Goal: Transaction & Acquisition: Purchase product/service

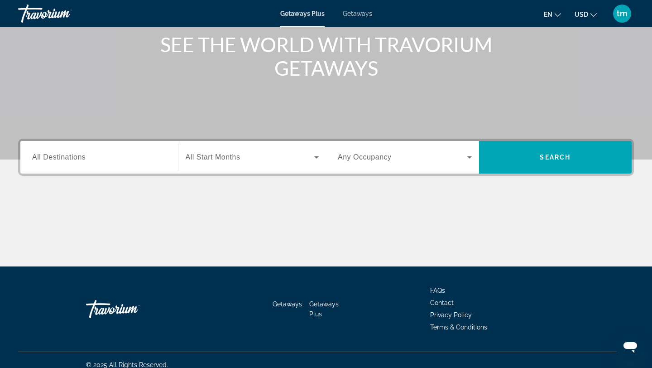
scroll to position [122, 0]
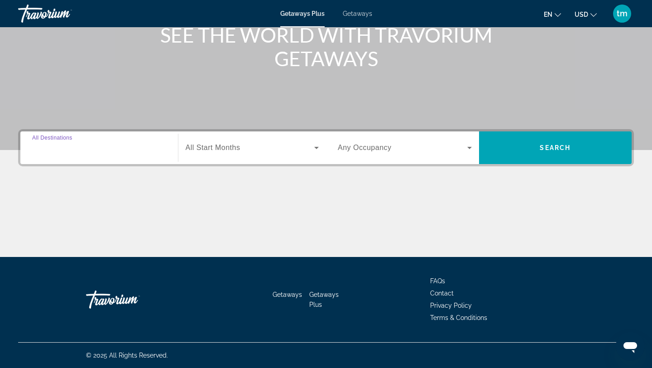
click at [120, 147] on input "Destination All Destinations" at bounding box center [99, 148] width 134 height 11
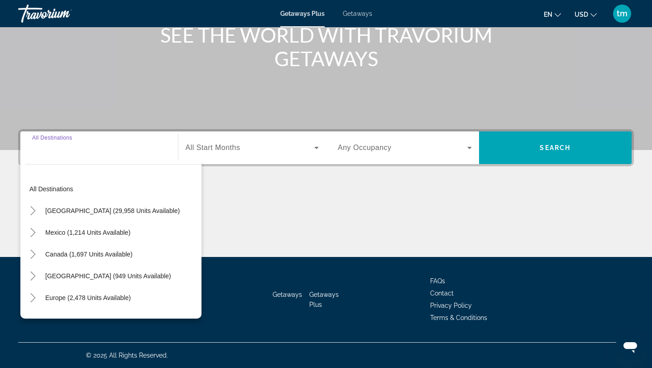
click at [60, 147] on input "Destination All Destinations" at bounding box center [99, 148] width 134 height 11
click at [32, 159] on div "All destinations United States (29,958 units available) Mexico (1,214 units ava…" at bounding box center [110, 238] width 181 height 159
click at [154, 99] on div "Main content" at bounding box center [326, 14] width 652 height 272
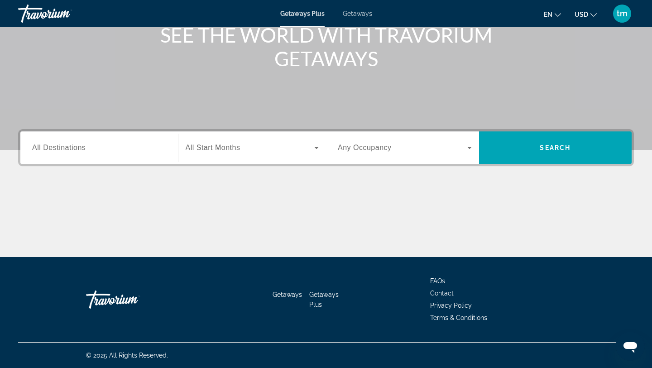
click at [174, 154] on div "Start Month All Start Months" at bounding box center [249, 147] width 153 height 33
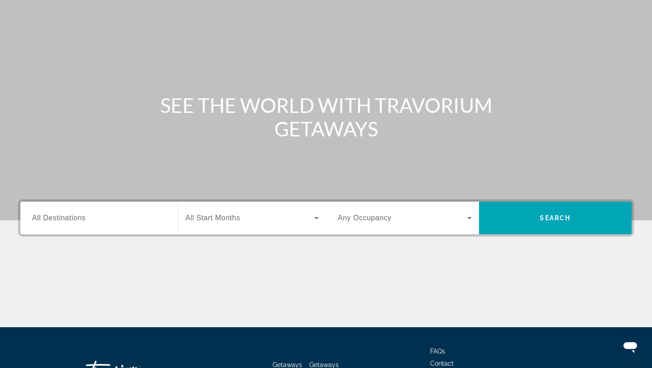
scroll to position [0, 0]
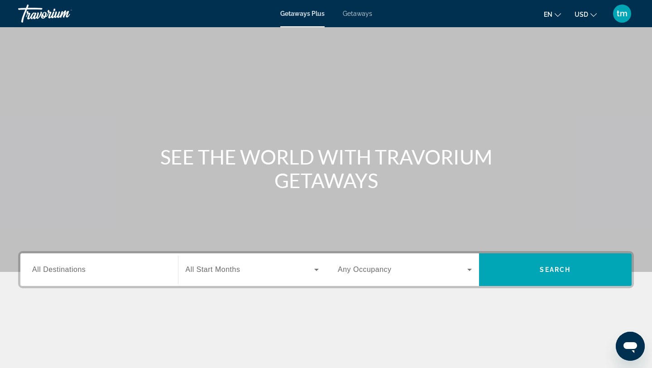
click at [313, 11] on span "Getaways Plus" at bounding box center [302, 13] width 44 height 7
click at [345, 14] on span "Getaways" at bounding box center [357, 13] width 29 height 7
click at [78, 273] on span "All Destinations" at bounding box center [58, 269] width 53 height 8
click at [78, 273] on input "Destination All Destinations" at bounding box center [99, 269] width 134 height 11
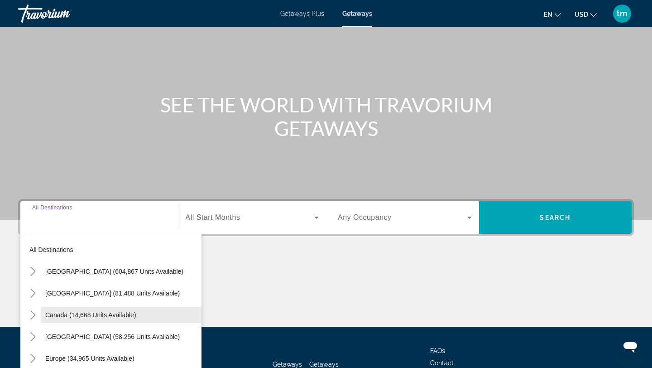
scroll to position [51, 0]
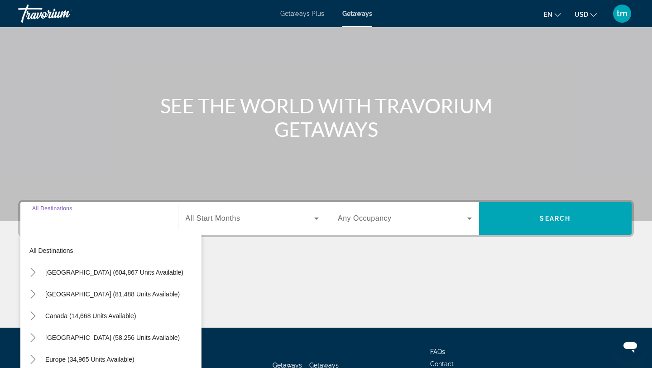
click at [77, 222] on input "Destination All Destinations" at bounding box center [99, 218] width 134 height 11
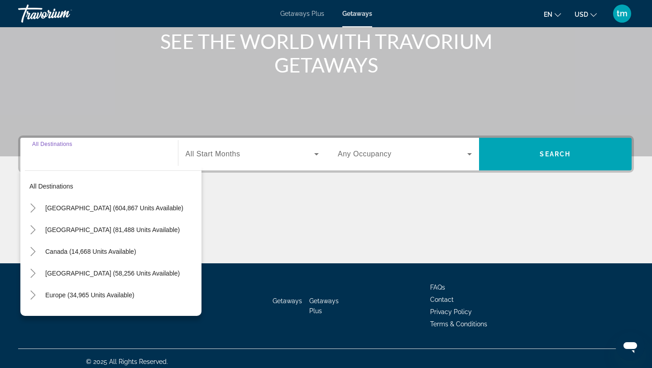
scroll to position [122, 0]
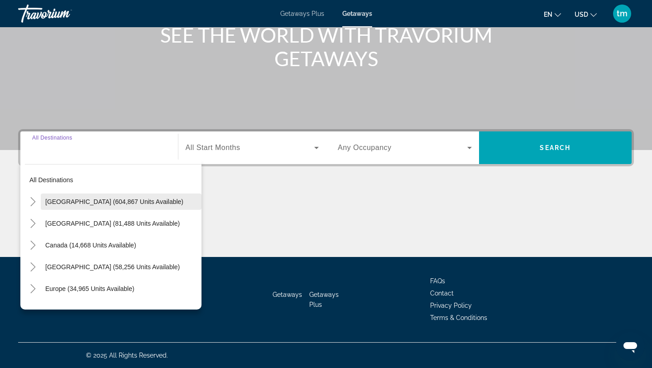
click at [84, 206] on span "Search widget" at bounding box center [121, 202] width 161 height 22
type input "**********"
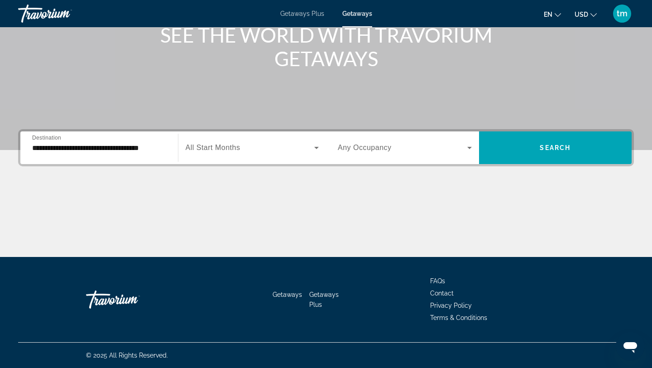
click at [232, 149] on span "All Start Months" at bounding box center [213, 148] width 55 height 8
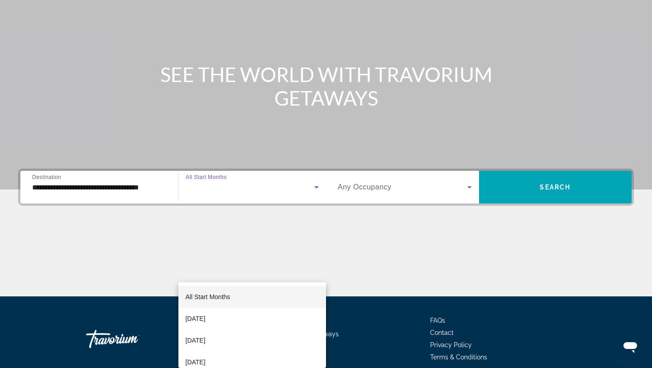
scroll to position [0, 0]
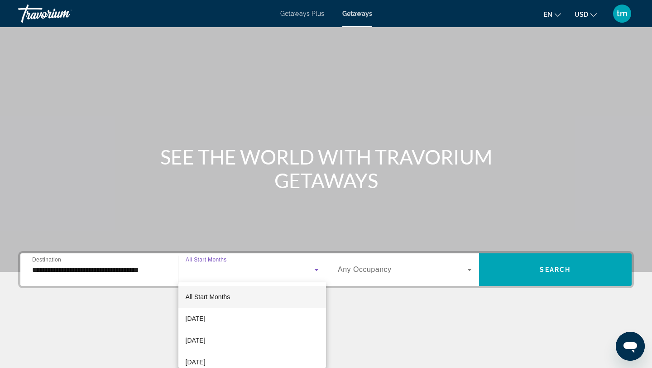
click at [552, 14] on div at bounding box center [326, 184] width 652 height 368
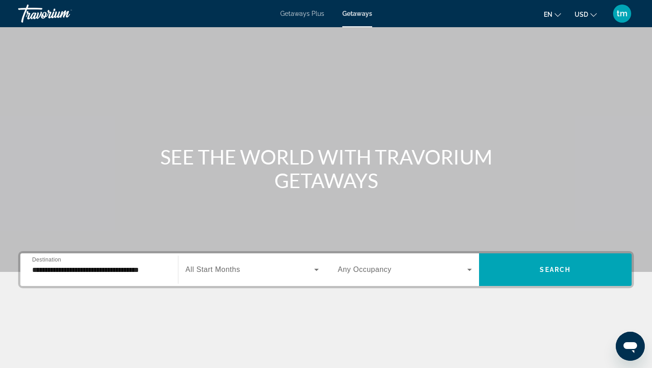
click at [296, 12] on span "Getaways Plus" at bounding box center [302, 13] width 44 height 7
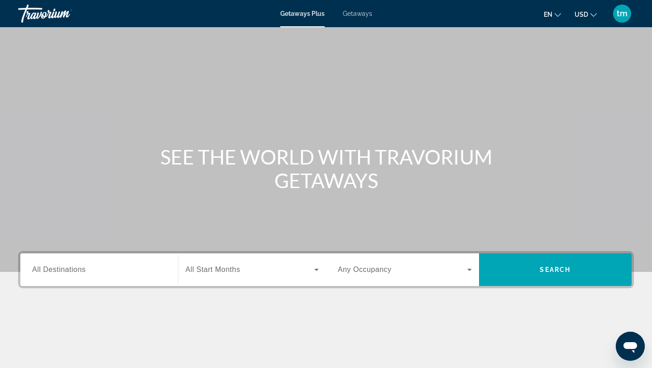
click at [45, 270] on span "All Destinations" at bounding box center [58, 269] width 53 height 8
click at [45, 270] on input "Destination All Destinations" at bounding box center [99, 269] width 134 height 11
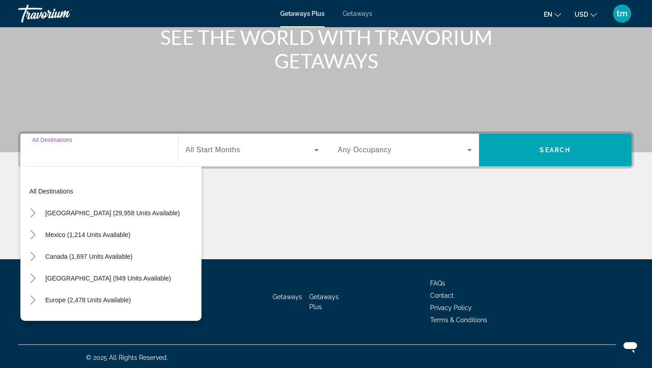
scroll to position [122, 0]
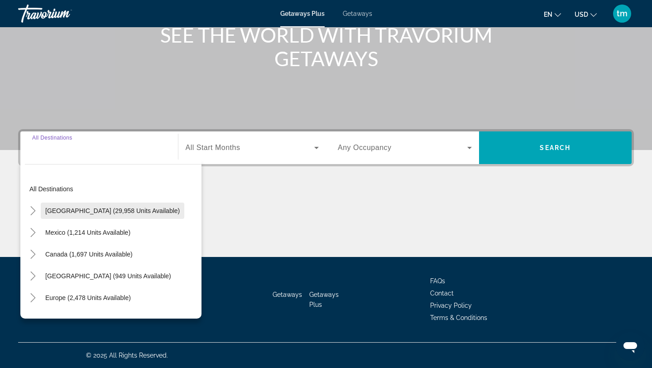
click at [72, 216] on span "Search widget" at bounding box center [113, 211] width 144 height 22
type input "**********"
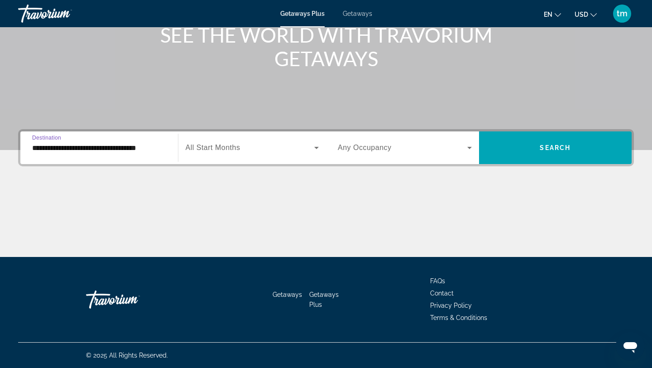
click at [215, 149] on span "All Start Months" at bounding box center [213, 148] width 55 height 8
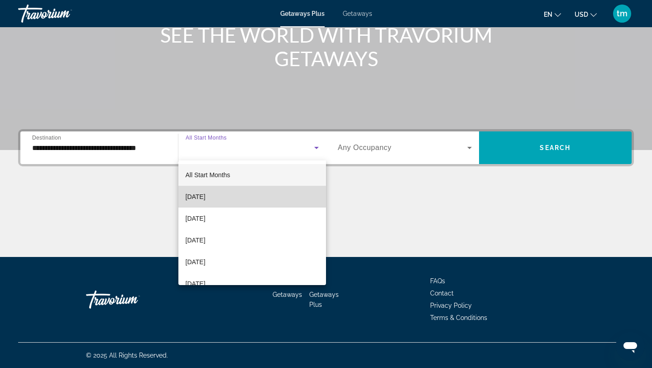
click at [206, 197] on span "September 2025" at bounding box center [196, 196] width 20 height 11
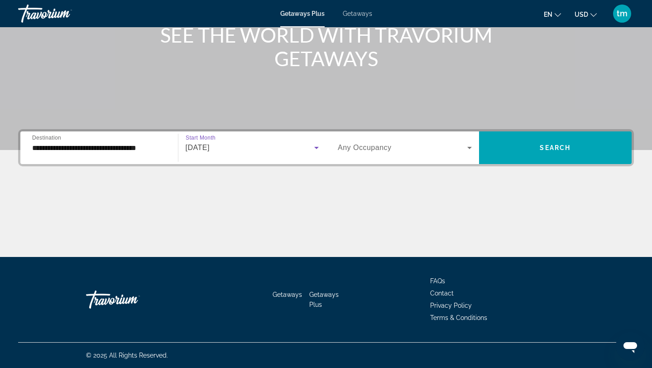
click at [371, 147] on span "Any Occupancy" at bounding box center [365, 148] width 54 height 8
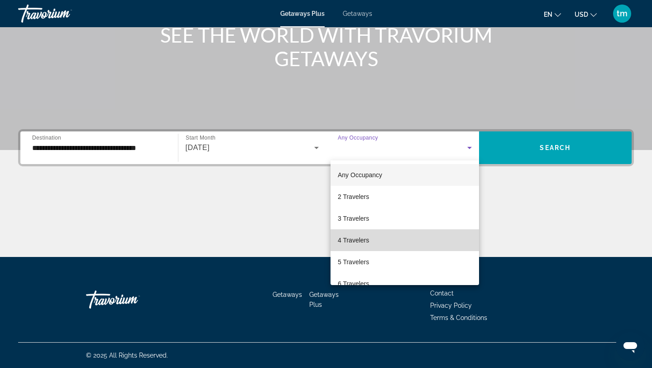
click at [355, 240] on span "4 Travelers" at bounding box center [353, 240] width 31 height 11
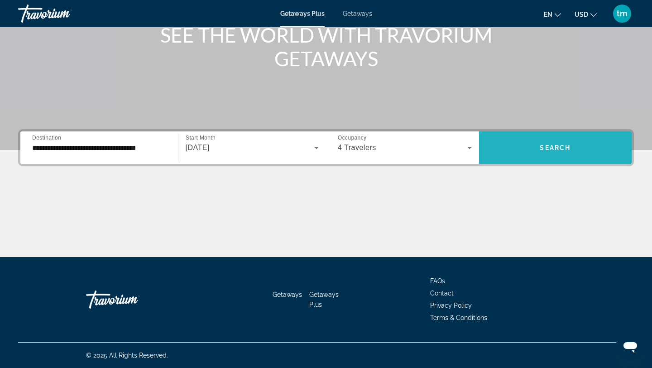
click at [577, 137] on span "Search widget" at bounding box center [555, 148] width 153 height 22
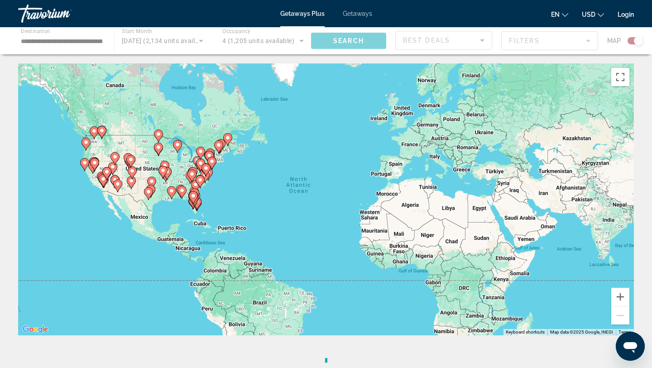
click at [566, 35] on div "Main content" at bounding box center [326, 40] width 652 height 27
click at [585, 41] on div "Main content" at bounding box center [326, 40] width 652 height 27
click at [161, 42] on div "Main content" at bounding box center [326, 40] width 652 height 27
click at [67, 44] on div "Main content" at bounding box center [326, 40] width 652 height 27
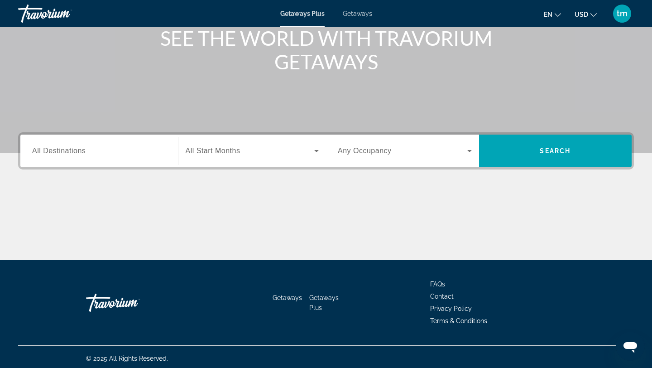
scroll to position [122, 0]
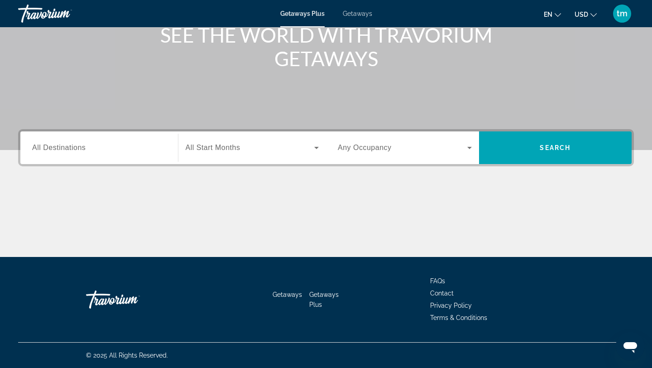
click at [323, 294] on span "Getaways Plus" at bounding box center [323, 299] width 29 height 17
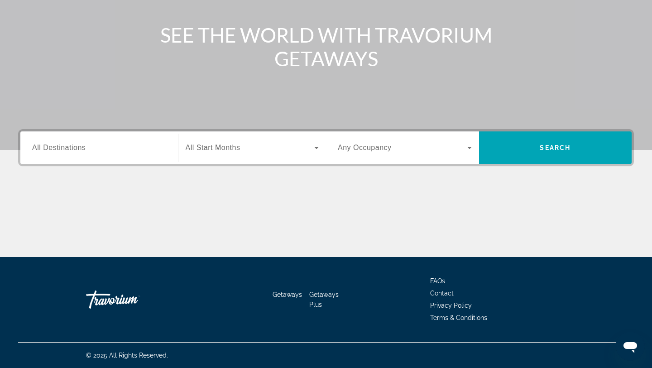
scroll to position [0, 0]
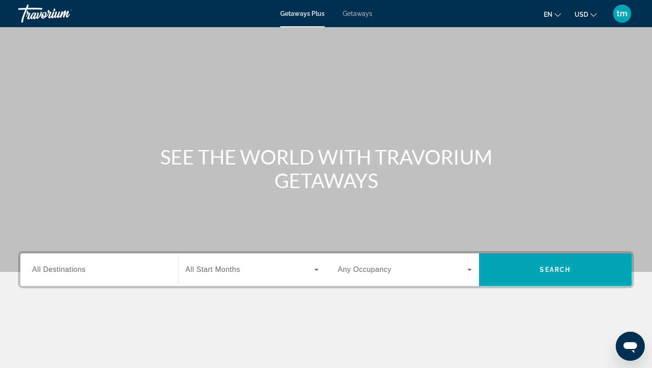
click at [82, 271] on span "All Destinations" at bounding box center [58, 269] width 53 height 8
click at [82, 271] on input "Destination All Destinations" at bounding box center [99, 269] width 134 height 11
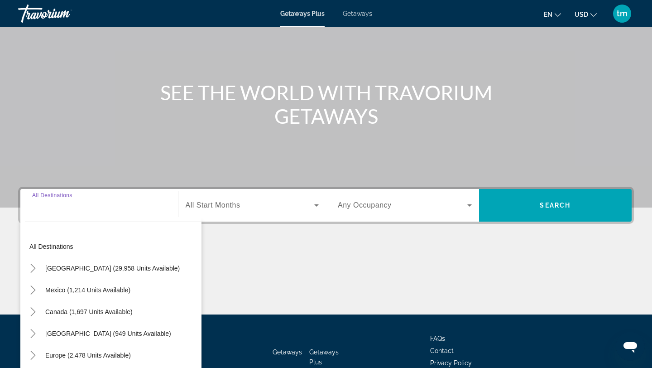
scroll to position [122, 0]
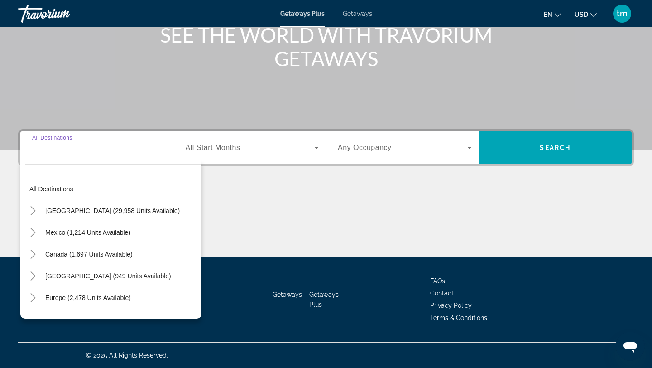
click at [38, 156] on div "Search widget" at bounding box center [99, 148] width 134 height 26
click at [59, 211] on span "United States (29,958 units available)" at bounding box center [112, 210] width 134 height 7
type input "**********"
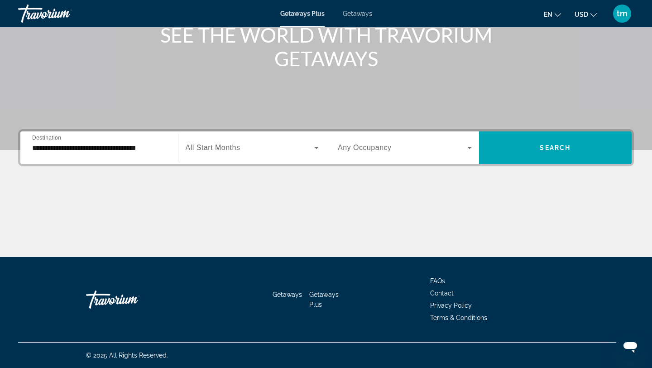
click at [226, 149] on span "All Start Months" at bounding box center [213, 148] width 55 height 8
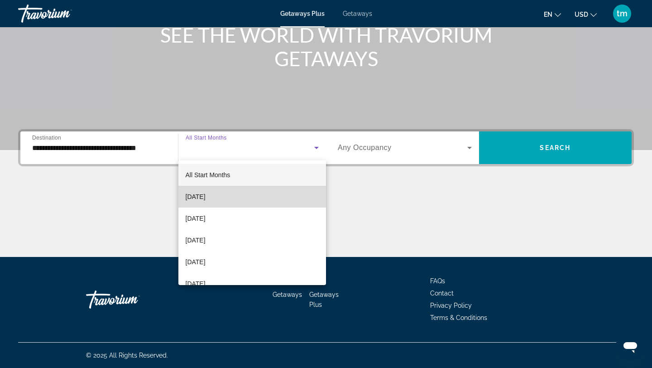
click at [206, 195] on span "September 2025" at bounding box center [196, 196] width 20 height 11
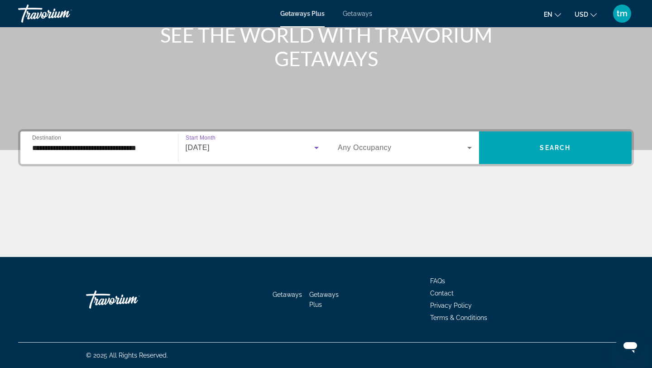
click at [315, 148] on icon "Search widget" at bounding box center [316, 147] width 11 height 11
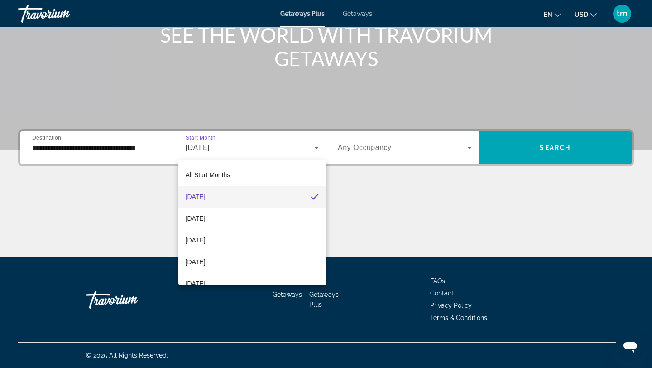
click at [468, 151] on div at bounding box center [326, 184] width 652 height 368
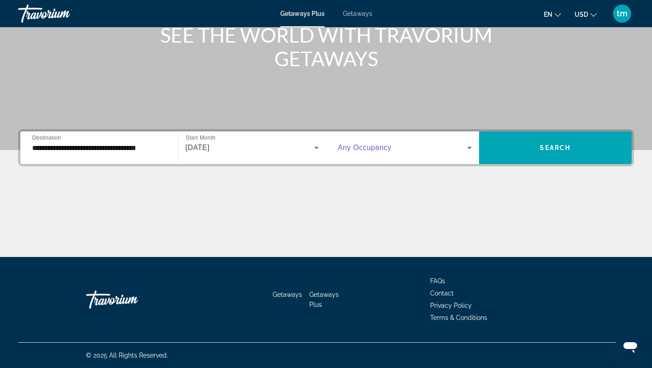
click at [468, 144] on icon "Search widget" at bounding box center [469, 147] width 11 height 11
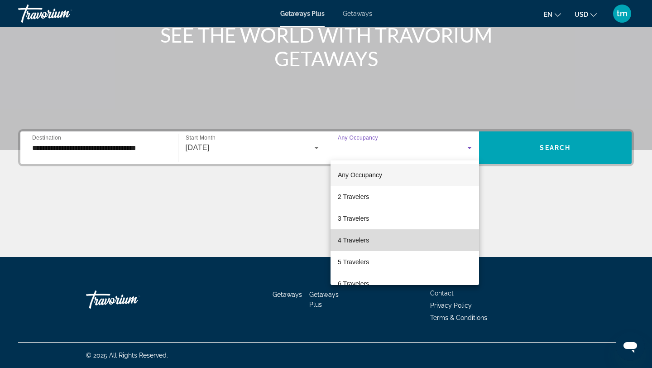
click at [375, 234] on mat-option "4 Travelers" at bounding box center [405, 240] width 149 height 22
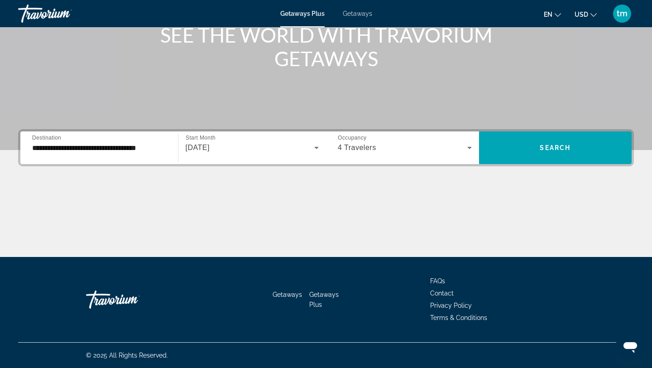
click at [518, 166] on div "**********" at bounding box center [326, 147] width 616 height 37
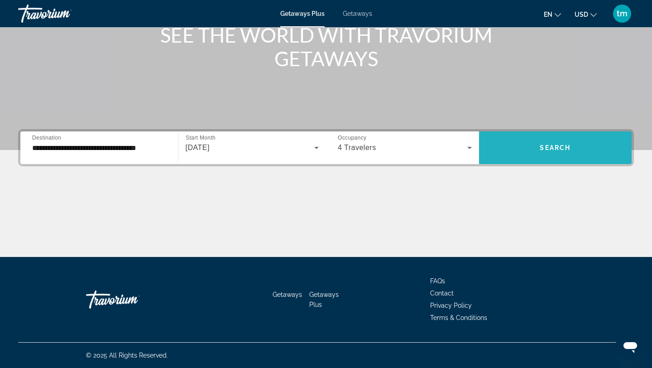
click at [516, 150] on span "Search widget" at bounding box center [555, 148] width 153 height 22
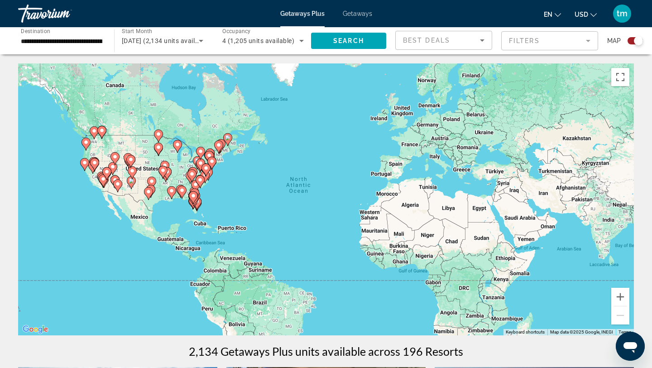
click at [506, 39] on mat-form-field "Filters" at bounding box center [549, 40] width 97 height 19
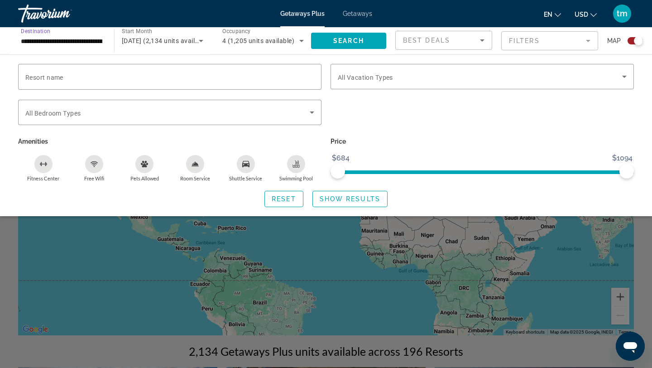
click at [86, 42] on input "**********" at bounding box center [62, 41] width 82 height 11
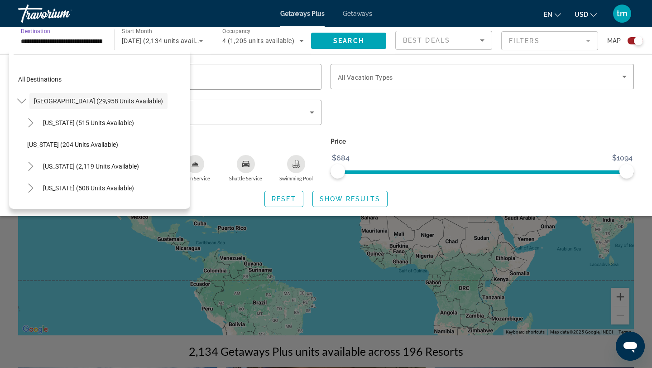
click at [86, 43] on input "**********" at bounding box center [62, 41] width 82 height 11
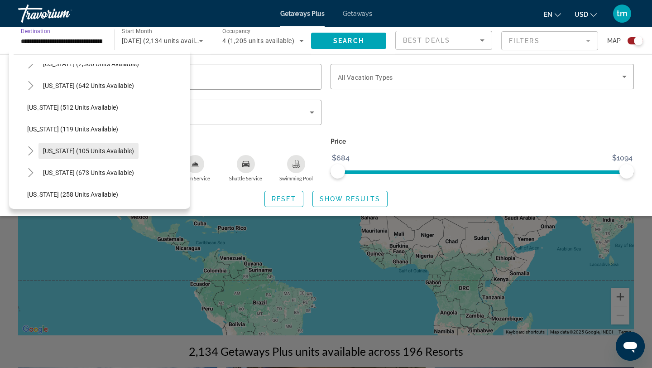
scroll to position [499, 0]
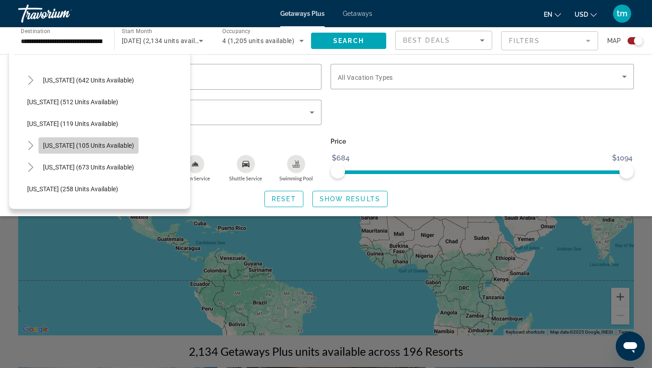
click at [118, 144] on span "New York (105 units available)" at bounding box center [88, 145] width 91 height 7
type input "**********"
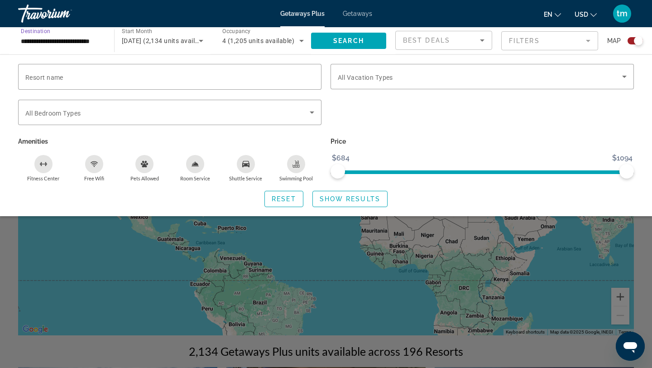
click at [175, 38] on span "September 2025 (2,134 units available)" at bounding box center [166, 40] width 88 height 7
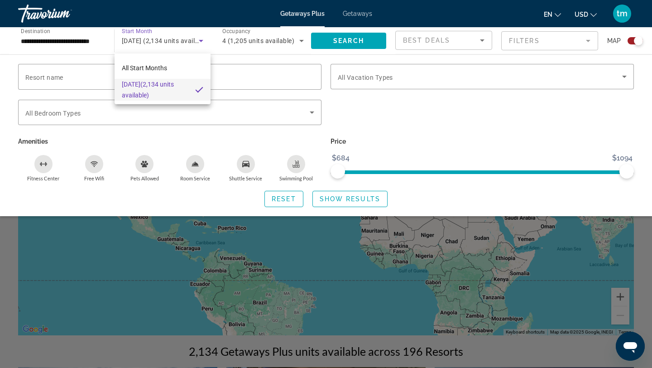
click at [249, 51] on div at bounding box center [326, 184] width 652 height 368
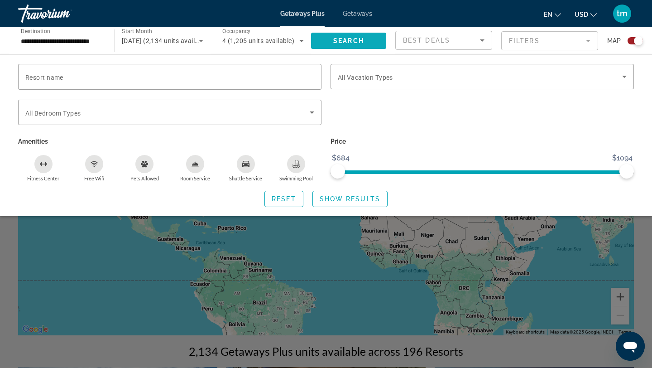
click at [350, 43] on span "Search" at bounding box center [348, 40] width 31 height 7
click at [389, 266] on div "Search widget" at bounding box center [326, 252] width 652 height 232
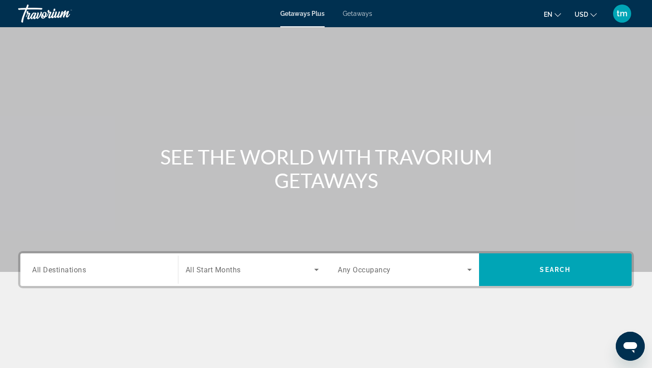
click at [358, 14] on span "Getaways" at bounding box center [357, 13] width 29 height 7
click at [49, 14] on div "Travorium" at bounding box center [63, 14] width 91 height 24
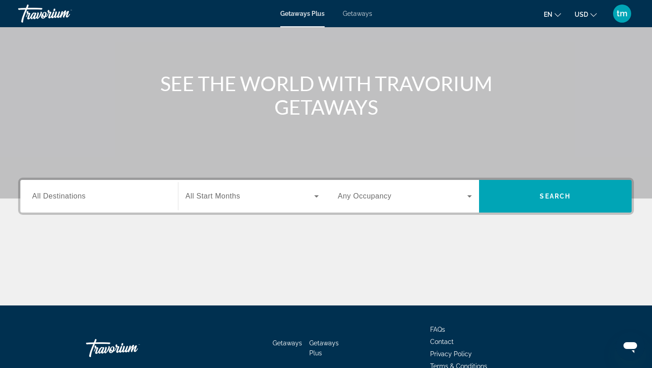
scroll to position [74, 0]
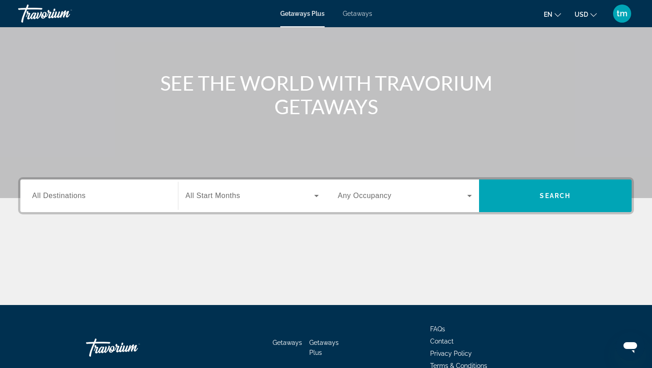
click at [108, 201] on input "Destination All Destinations" at bounding box center [99, 196] width 134 height 11
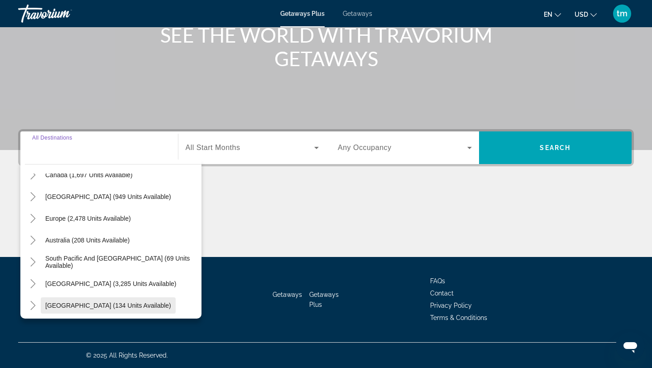
scroll to position [0, 0]
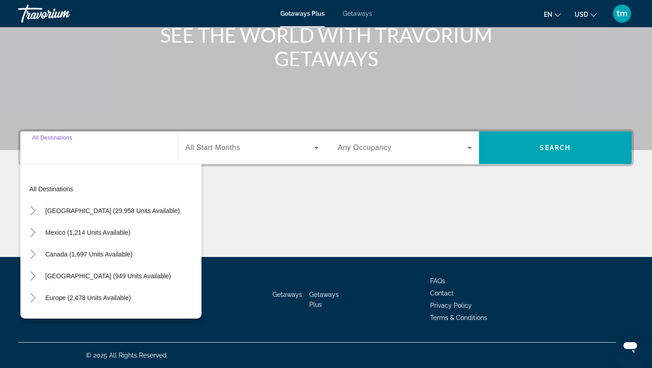
click at [287, 294] on span "Getaways" at bounding box center [287, 294] width 29 height 7
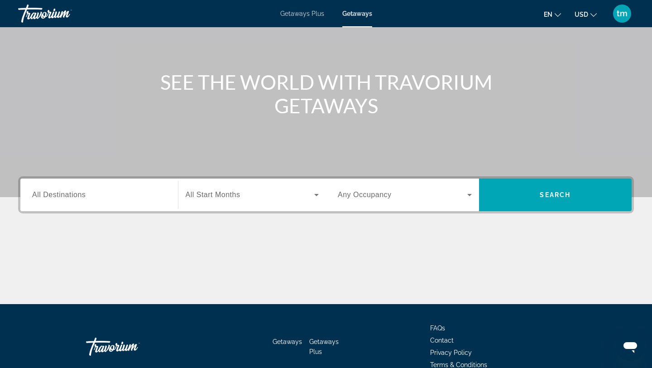
scroll to position [122, 0]
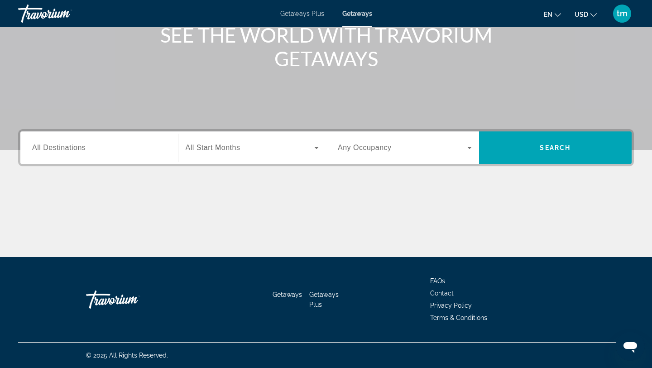
click at [319, 296] on span "Getaways Plus" at bounding box center [323, 299] width 29 height 17
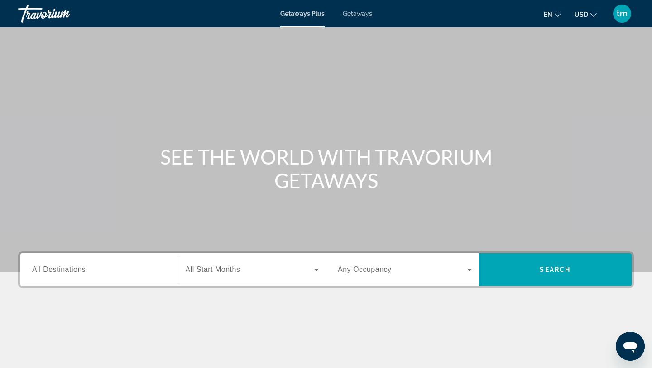
click at [342, 132] on div "Main content" at bounding box center [326, 136] width 652 height 272
click at [53, 267] on span "All Destinations" at bounding box center [58, 269] width 53 height 8
click at [53, 267] on input "Destination All Destinations" at bounding box center [99, 269] width 134 height 11
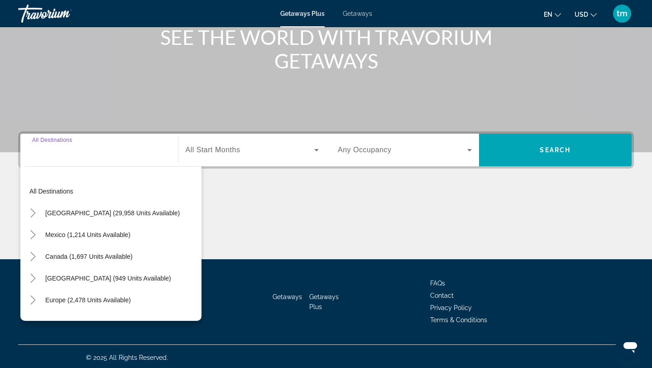
scroll to position [122, 0]
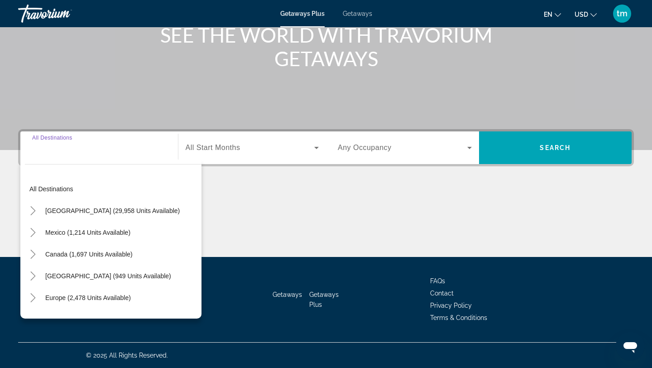
click at [64, 155] on div "Search widget" at bounding box center [99, 148] width 134 height 26
click at [80, 275] on span "[GEOGRAPHIC_DATA] (949 units available)" at bounding box center [108, 275] width 126 height 7
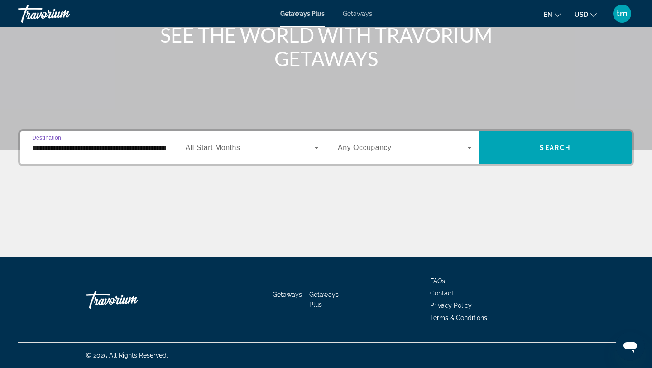
click at [130, 151] on input "**********" at bounding box center [99, 148] width 134 height 11
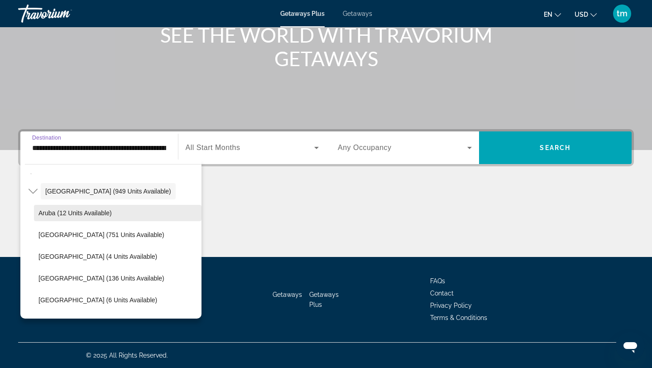
scroll to position [89, 0]
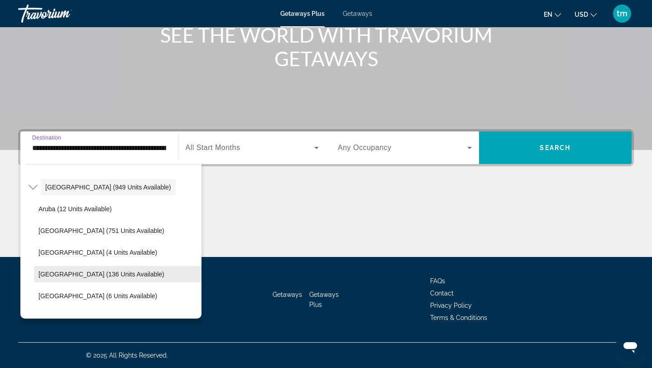
click at [108, 267] on span "Search widget" at bounding box center [118, 274] width 168 height 22
type input "**********"
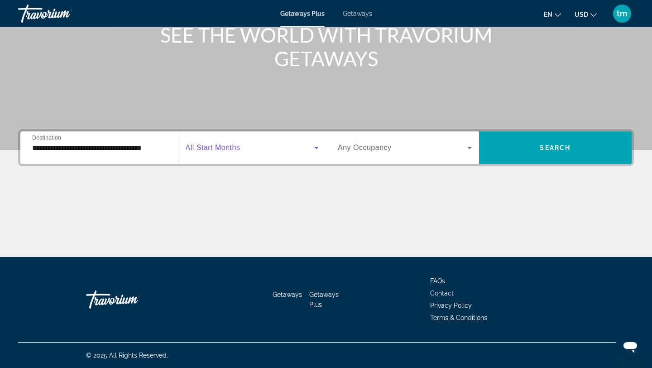
click at [313, 146] on icon "Search widget" at bounding box center [316, 147] width 11 height 11
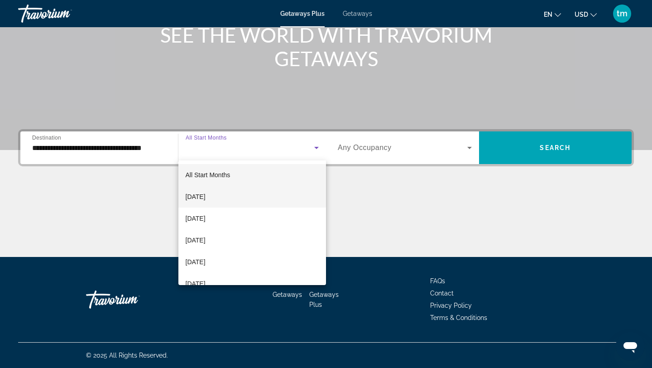
click at [206, 198] on span "[DATE]" at bounding box center [196, 196] width 20 height 11
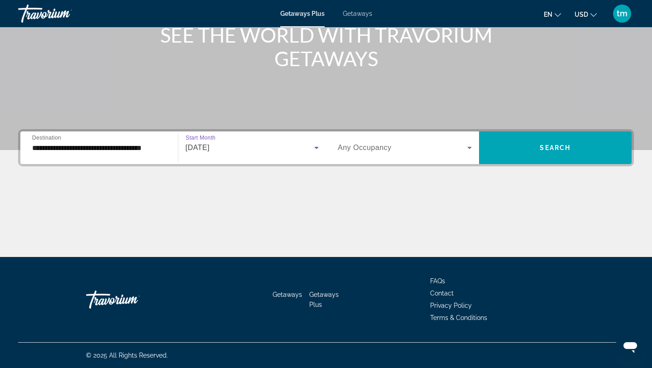
click at [456, 147] on span "Search widget" at bounding box center [403, 147] width 130 height 11
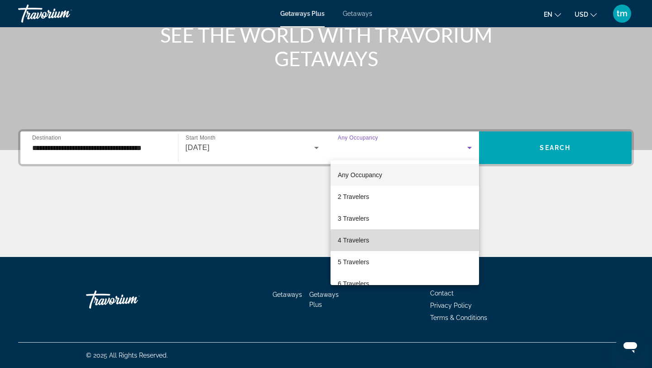
click at [379, 241] on mat-option "4 Travelers" at bounding box center [405, 240] width 149 height 22
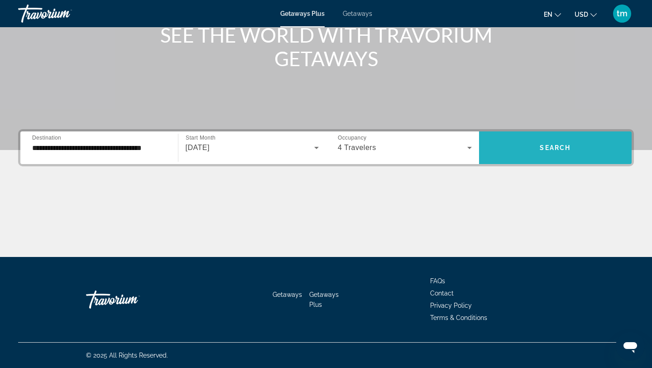
click at [552, 155] on span "Search widget" at bounding box center [555, 148] width 153 height 22
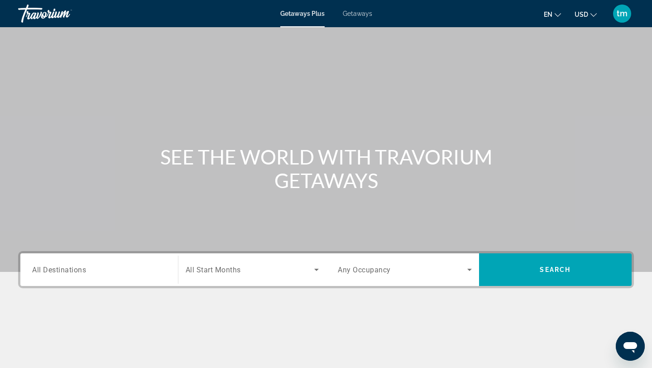
click at [209, 272] on span "All Start Months" at bounding box center [213, 269] width 55 height 9
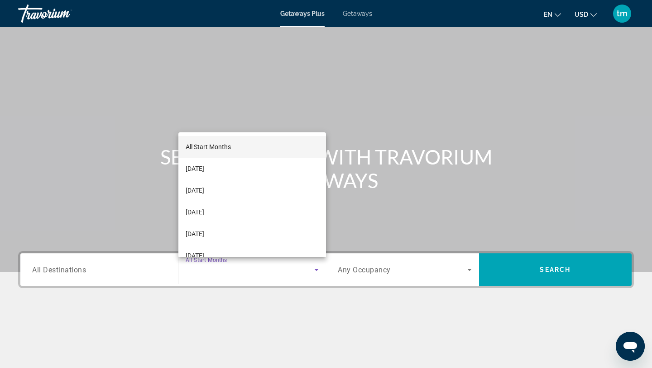
click at [132, 88] on div at bounding box center [326, 184] width 652 height 368
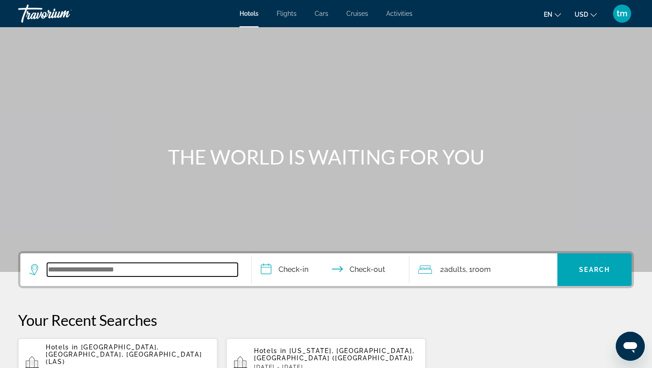
click at [113, 267] on input "Search widget" at bounding box center [142, 270] width 191 height 14
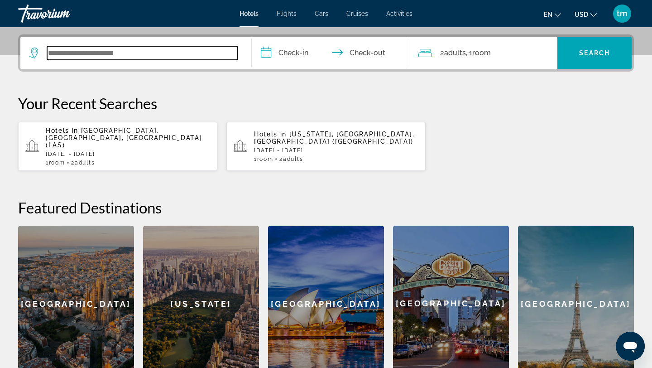
scroll to position [221, 0]
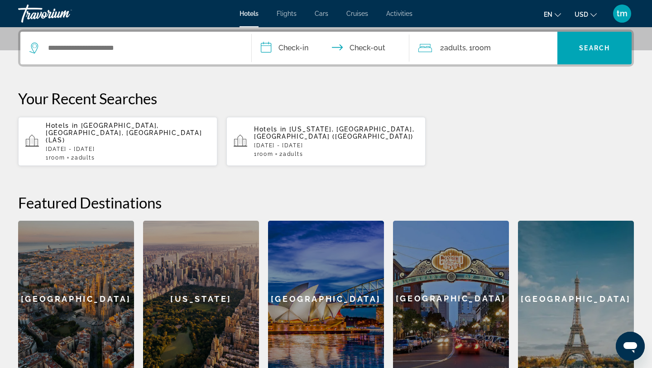
click at [362, 142] on p "Mon, 15 Sep - Thu, 18 Sep" at bounding box center [336, 145] width 164 height 6
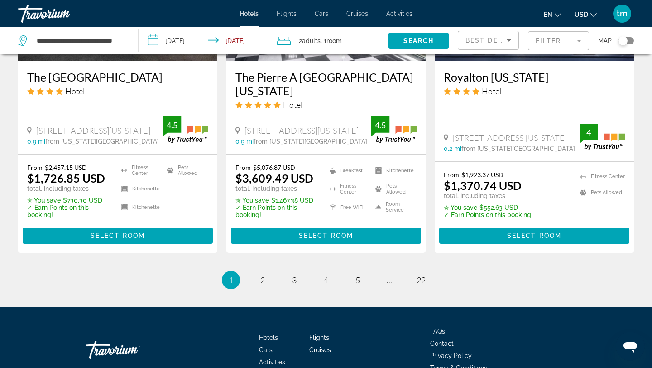
scroll to position [1240, 0]
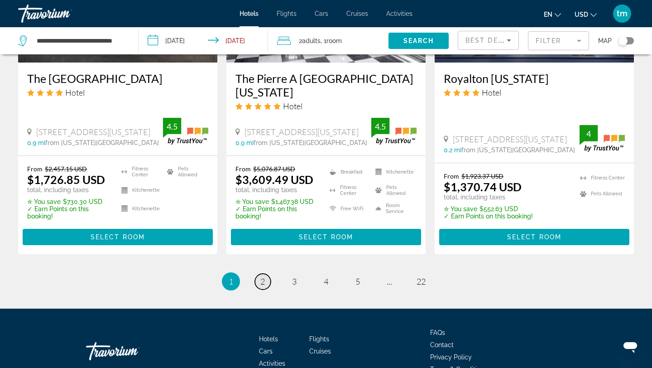
click at [263, 276] on span "2" at bounding box center [262, 281] width 5 height 10
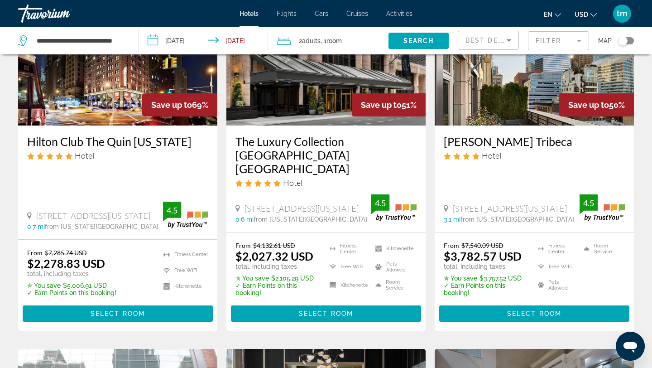
scroll to position [110, 0]
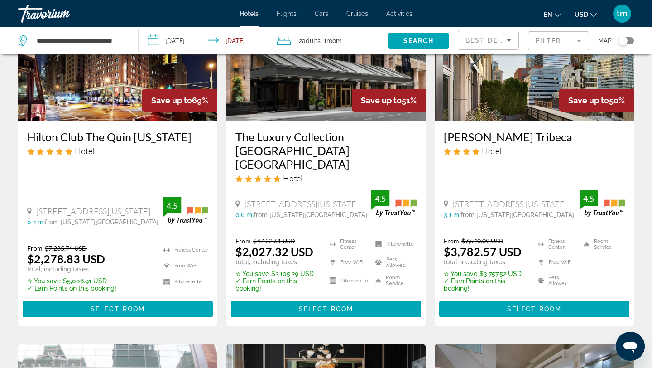
click at [331, 89] on img "Main content" at bounding box center [325, 48] width 199 height 145
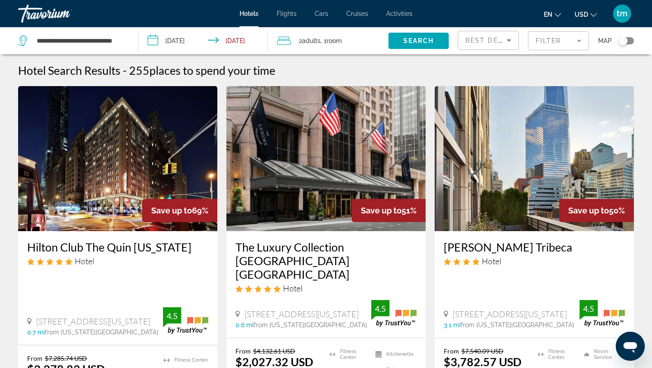
click at [337, 43] on span "Room" at bounding box center [333, 40] width 15 height 7
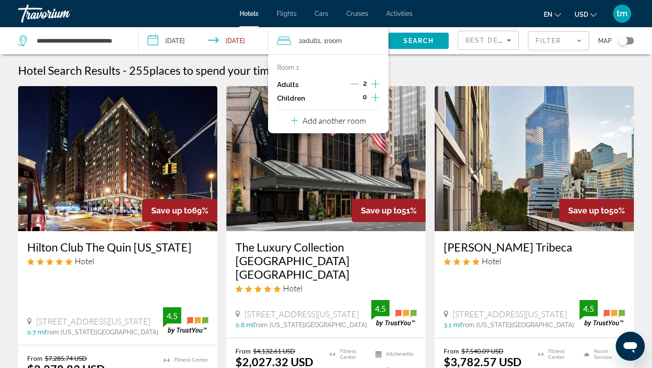
click at [373, 84] on icon "Increment adults" at bounding box center [375, 83] width 8 height 11
click at [429, 36] on span "Search widget" at bounding box center [419, 41] width 60 height 22
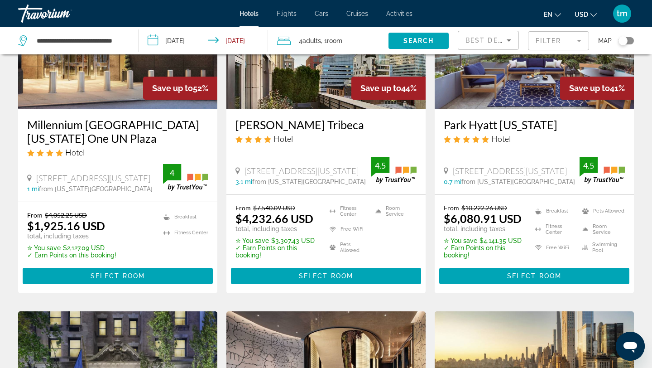
scroll to position [135, 0]
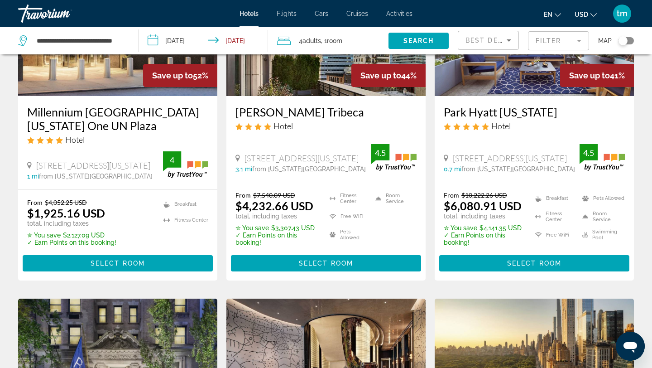
click at [111, 73] on img "Main content" at bounding box center [117, 23] width 199 height 145
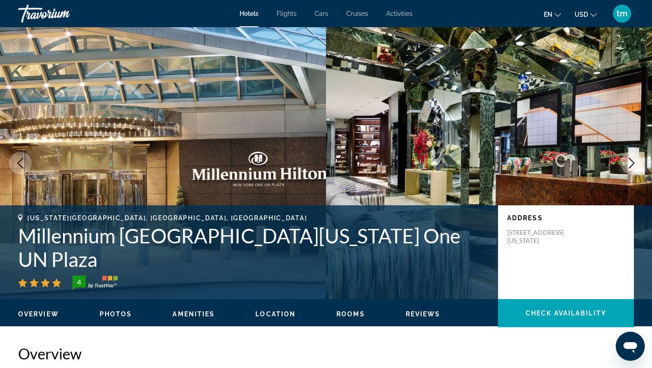
click at [630, 163] on icon "Next image" at bounding box center [631, 163] width 11 height 11
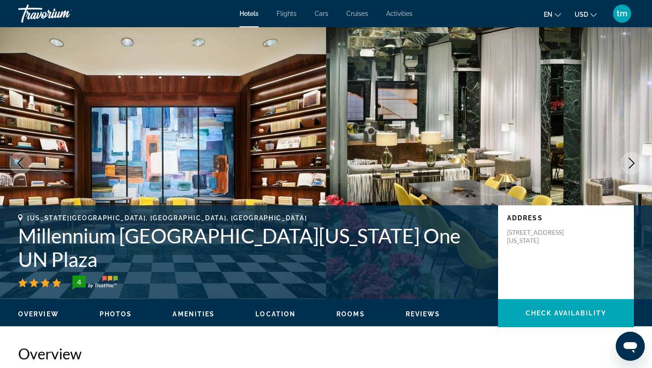
click at [630, 163] on icon "Next image" at bounding box center [631, 163] width 11 height 11
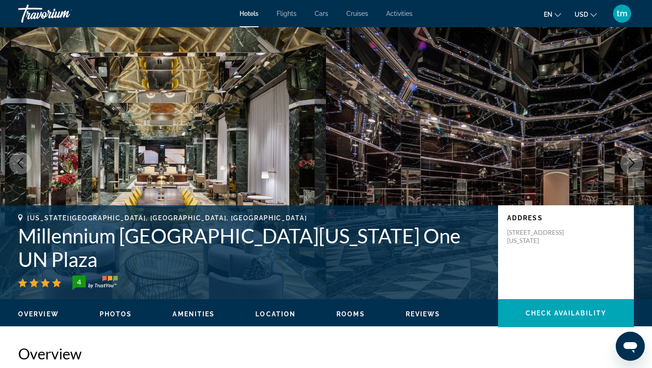
click at [628, 163] on icon "Next image" at bounding box center [631, 163] width 11 height 11
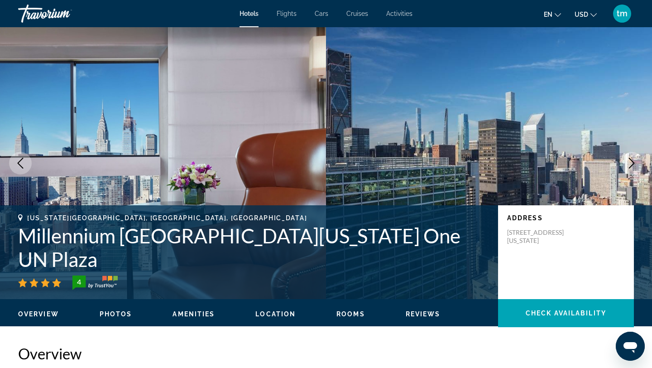
click at [19, 162] on icon "Previous image" at bounding box center [21, 163] width 6 height 11
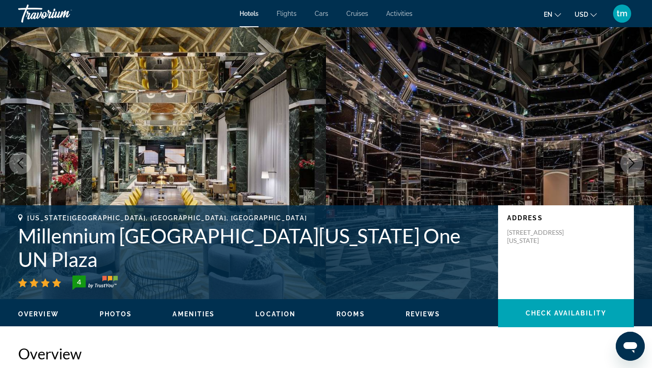
click at [24, 160] on icon "Previous image" at bounding box center [20, 163] width 11 height 11
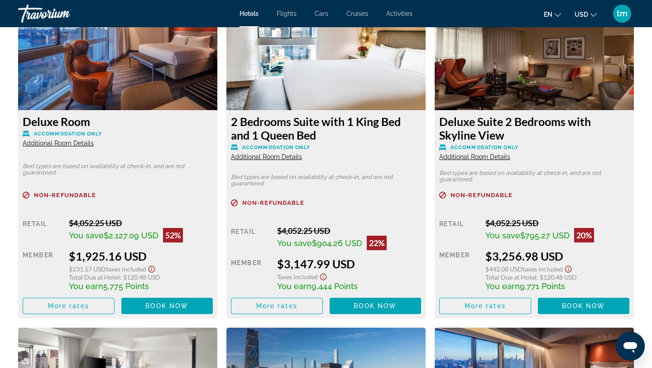
scroll to position [1261, 0]
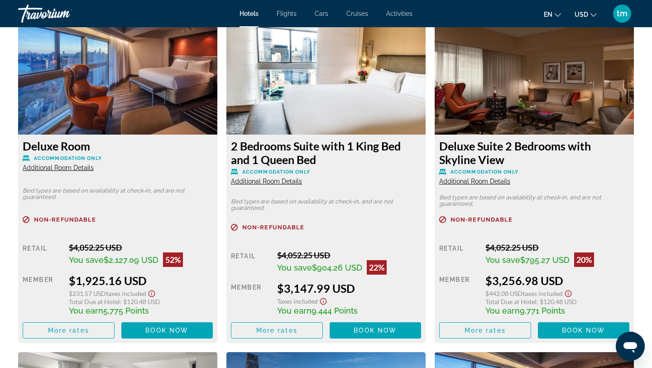
click at [130, 54] on img "Main content" at bounding box center [117, 77] width 199 height 113
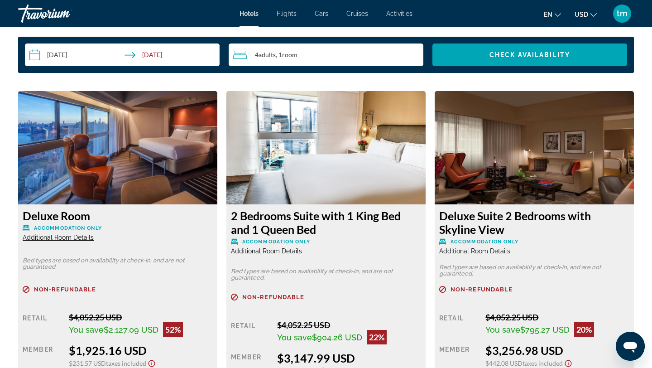
scroll to position [1190, 0]
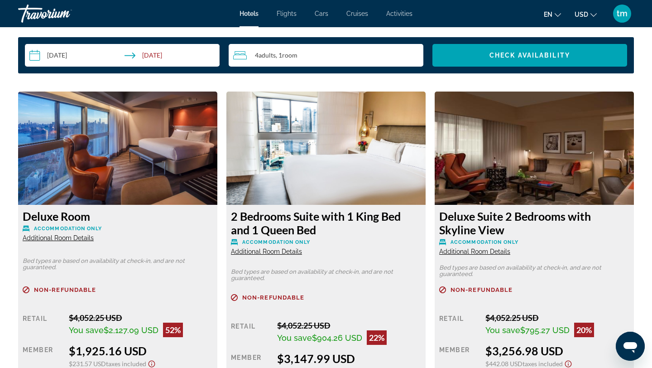
click at [98, 154] on img "Main content" at bounding box center [117, 147] width 199 height 113
click at [50, 239] on span "Additional Room Details" at bounding box center [58, 237] width 71 height 7
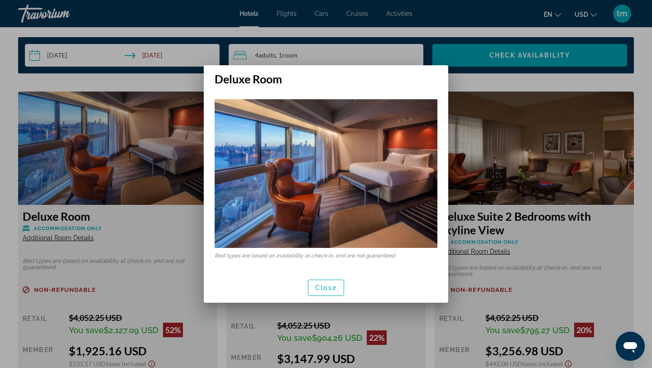
scroll to position [0, 0]
click at [167, 135] on div at bounding box center [326, 184] width 652 height 368
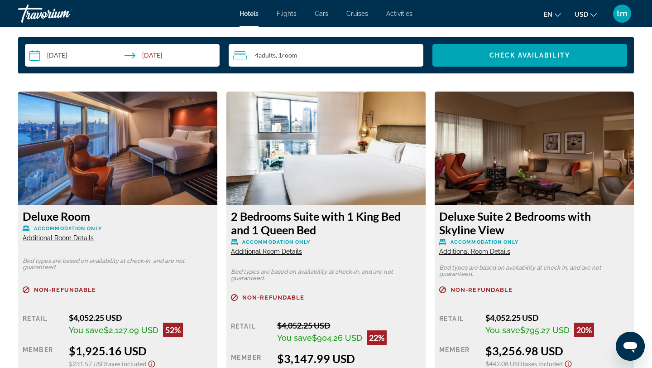
click at [110, 163] on img "Main content" at bounding box center [117, 147] width 199 height 113
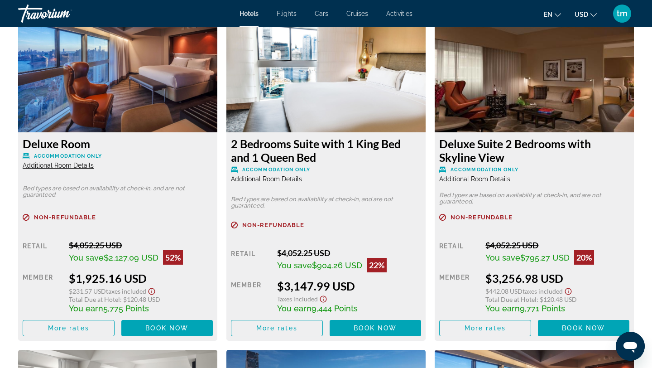
scroll to position [1274, 0]
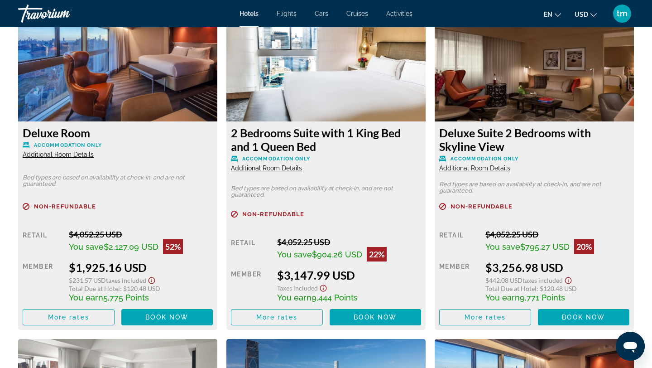
click at [56, 144] on span "Accommodation Only" at bounding box center [68, 145] width 68 height 6
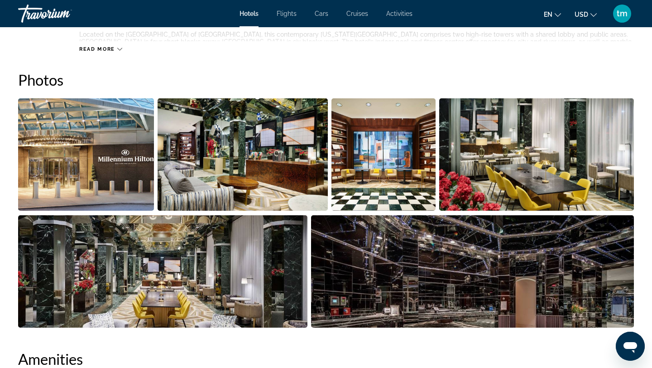
scroll to position [427, 0]
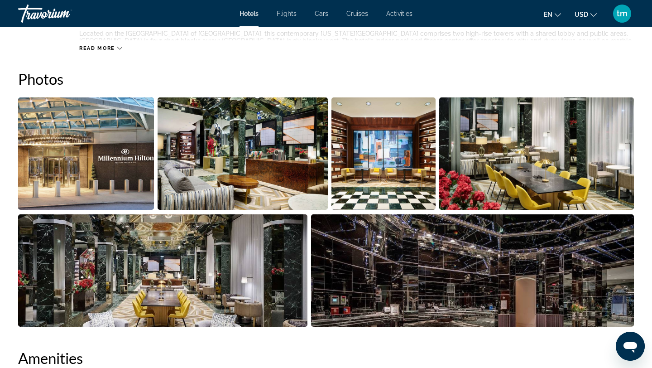
click at [119, 47] on icon "Main content" at bounding box center [119, 48] width 5 height 5
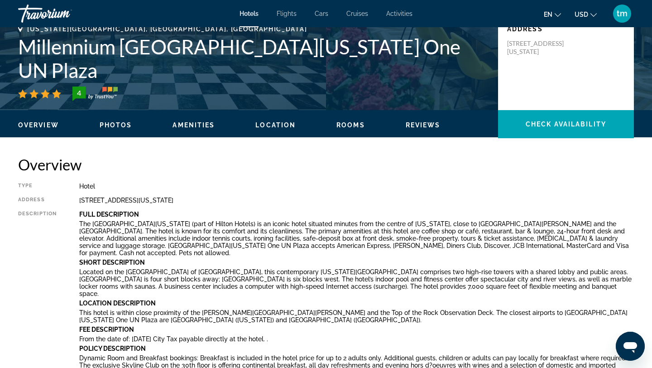
scroll to position [170, 0]
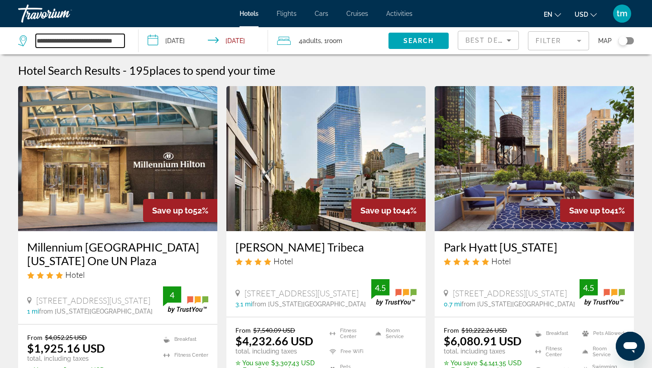
click at [77, 43] on input "**********" at bounding box center [80, 41] width 89 height 14
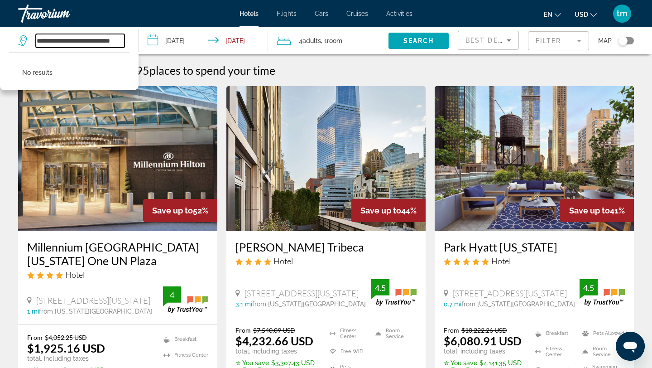
type input "**********"
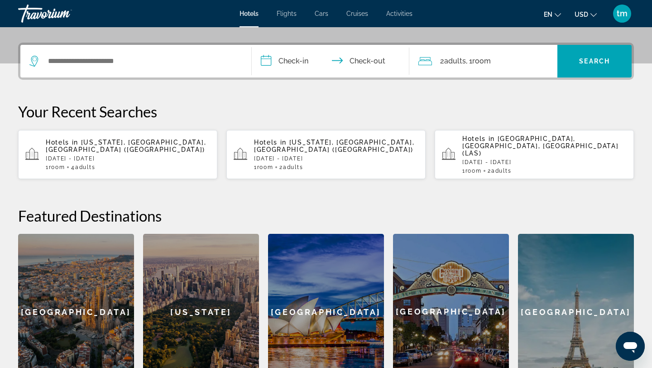
scroll to position [211, 0]
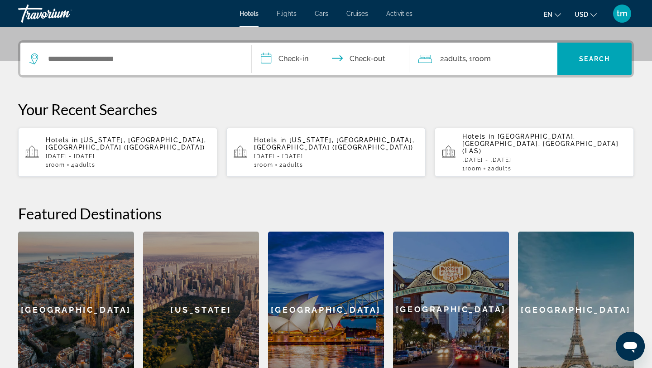
click at [288, 13] on span "Flights" at bounding box center [287, 13] width 20 height 7
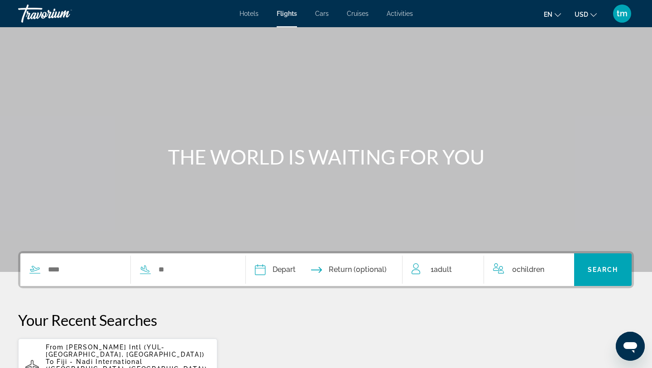
click at [247, 14] on span "Hotels" at bounding box center [249, 13] width 19 height 7
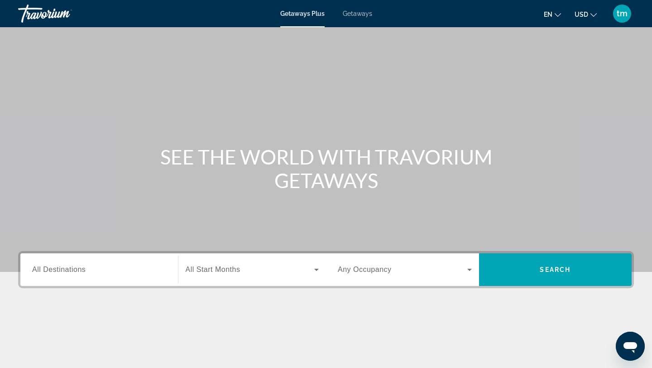
click at [50, 273] on span "All Destinations" at bounding box center [58, 269] width 53 height 8
click at [50, 273] on input "Destination All Destinations" at bounding box center [99, 269] width 134 height 11
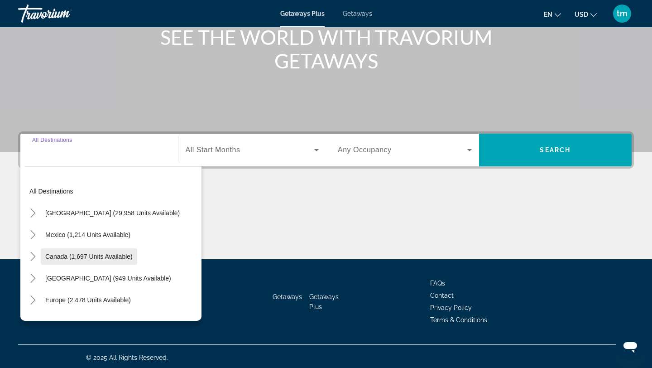
scroll to position [122, 0]
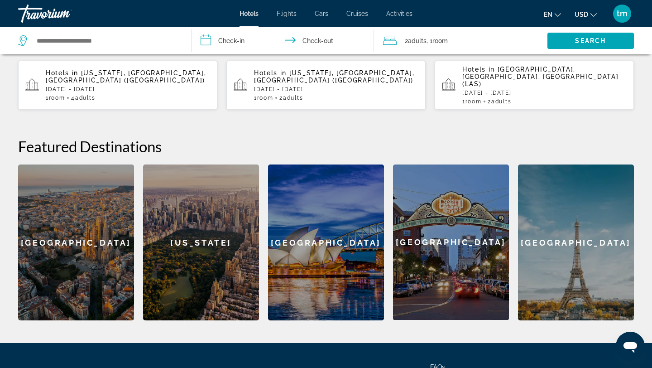
scroll to position [278, 0]
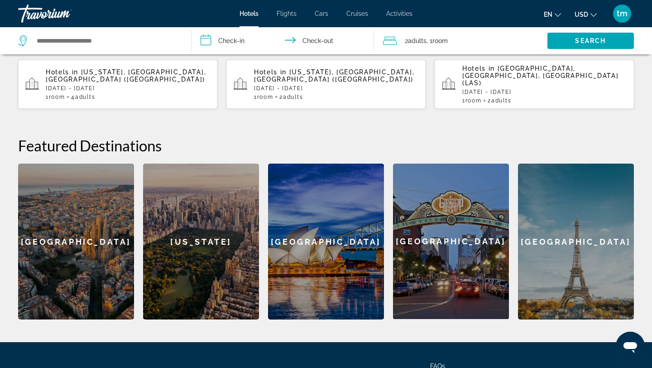
click at [115, 85] on p "[DATE] - [DATE]" at bounding box center [128, 88] width 164 height 6
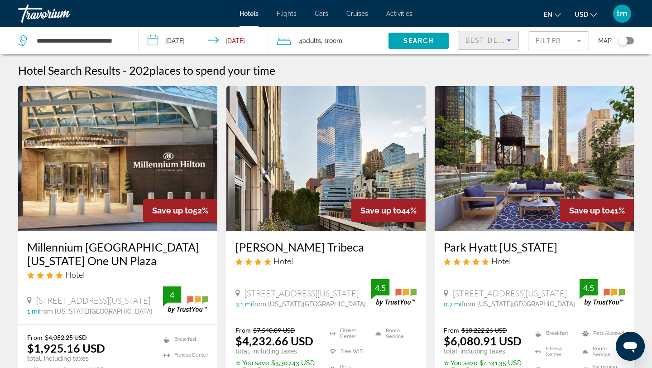
click at [508, 41] on icon "Sort by" at bounding box center [509, 40] width 5 height 2
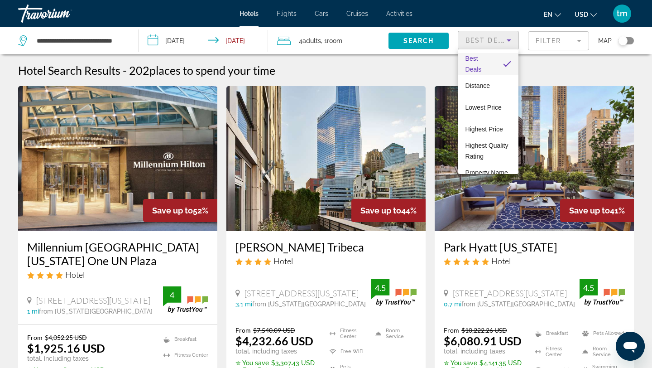
click at [566, 37] on div at bounding box center [326, 184] width 652 height 368
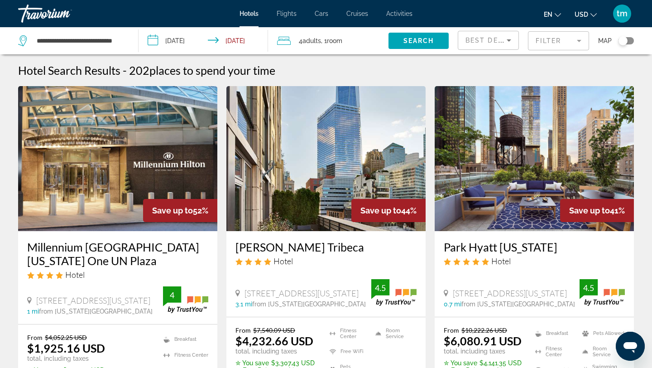
click at [566, 37] on mat-form-field "Filter" at bounding box center [558, 40] width 61 height 19
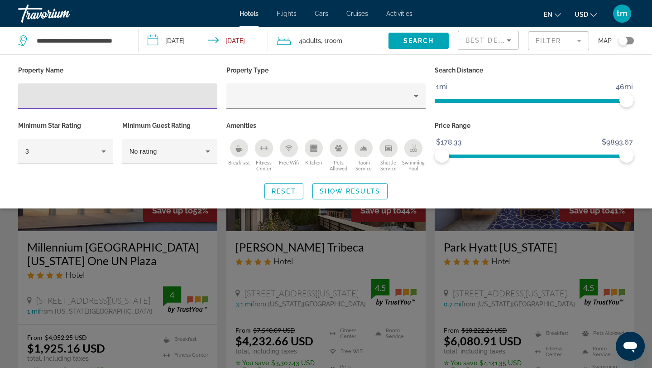
click at [573, 38] on mat-form-field "Filter" at bounding box center [558, 40] width 61 height 19
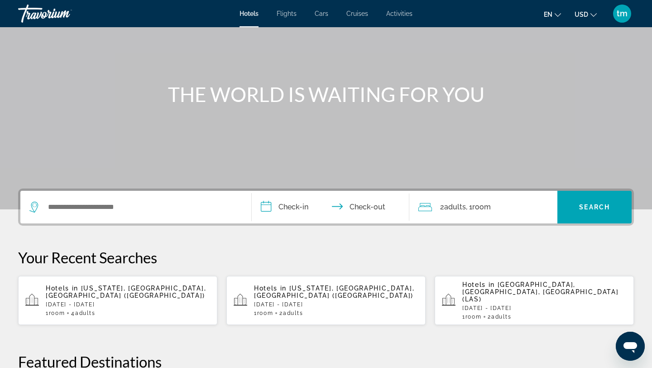
scroll to position [60, 0]
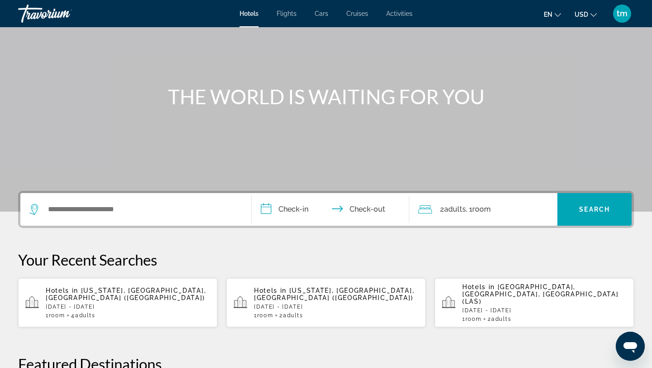
click at [106, 198] on div "Search widget" at bounding box center [135, 209] width 213 height 33
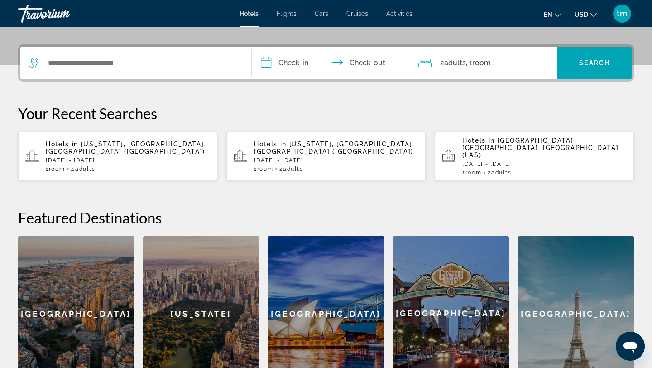
scroll to position [221, 0]
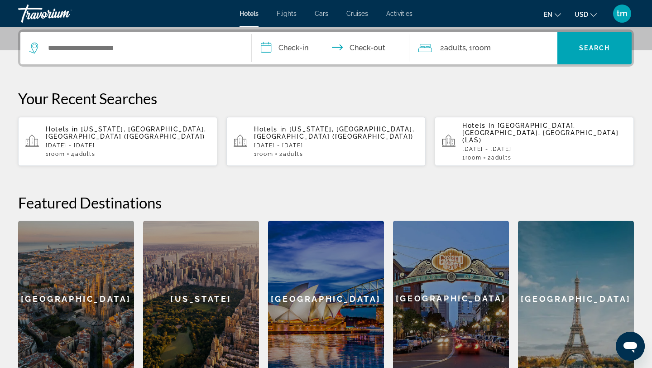
click at [101, 39] on div "Search widget" at bounding box center [135, 48] width 213 height 33
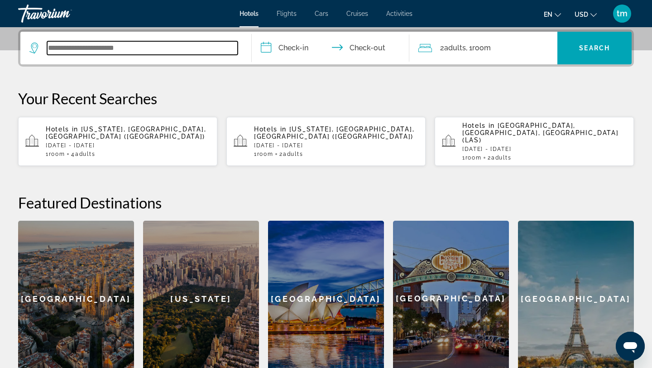
click at [102, 48] on input "Search widget" at bounding box center [142, 48] width 191 height 14
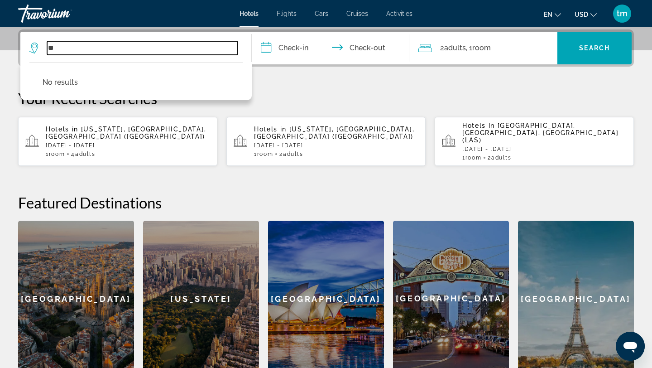
type input "*"
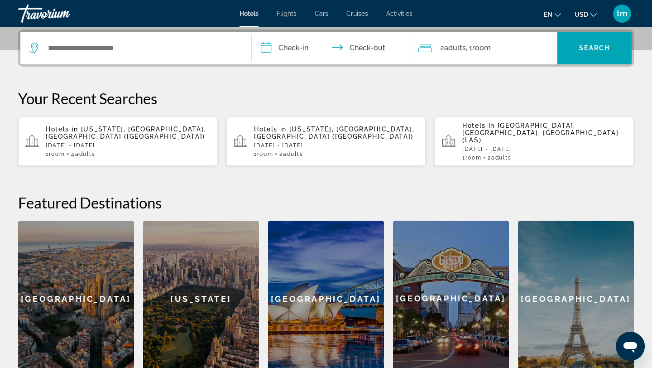
click at [274, 91] on p "Your Recent Searches" at bounding box center [326, 98] width 616 height 18
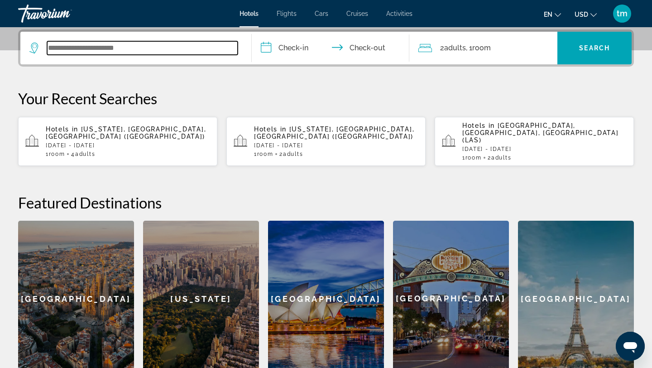
click at [105, 45] on input "Search widget" at bounding box center [142, 48] width 191 height 14
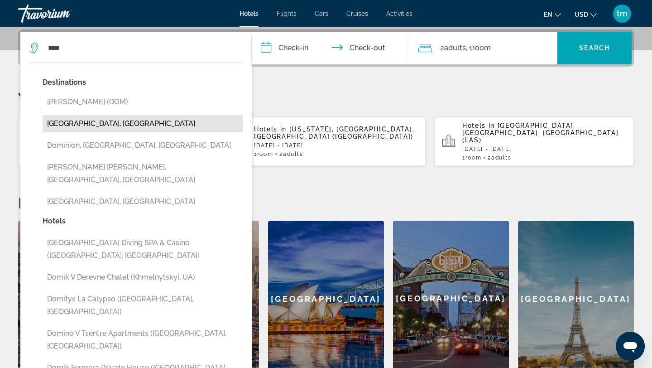
click at [95, 128] on button "[GEOGRAPHIC_DATA], [GEOGRAPHIC_DATA]" at bounding box center [143, 123] width 200 height 17
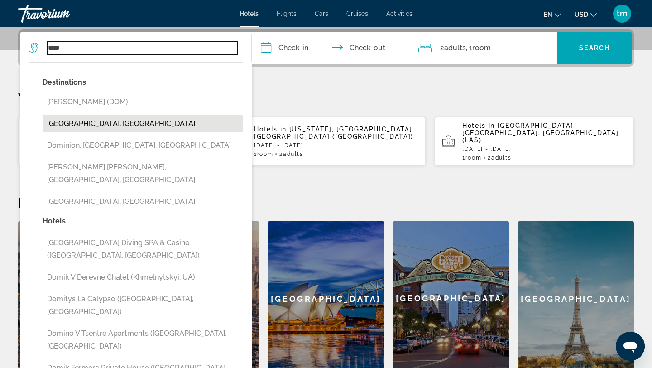
type input "**********"
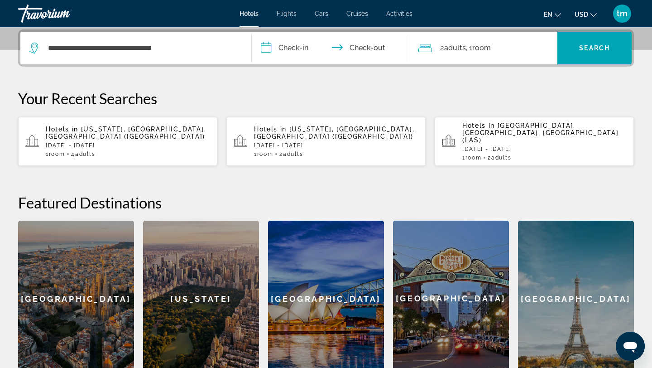
click at [304, 49] on input "**********" at bounding box center [332, 49] width 161 height 35
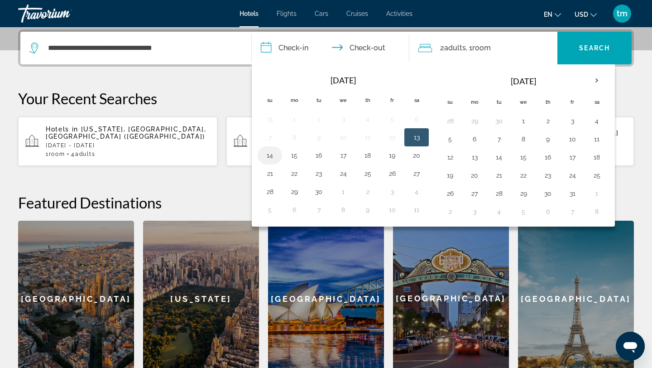
click at [269, 158] on button "14" at bounding box center [270, 155] width 14 height 13
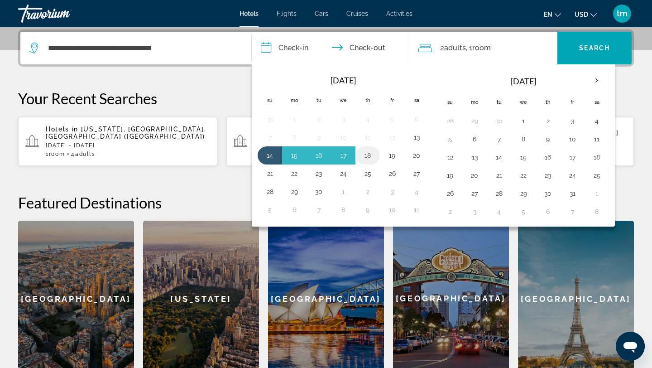
click at [368, 156] on button "18" at bounding box center [367, 155] width 14 height 13
type input "**********"
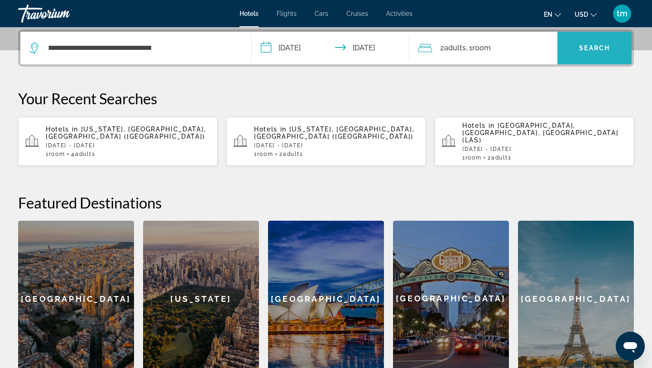
click at [588, 47] on span "Search" at bounding box center [594, 47] width 31 height 7
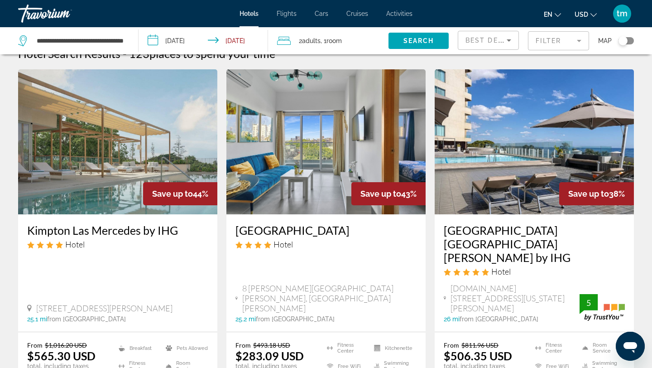
scroll to position [14, 0]
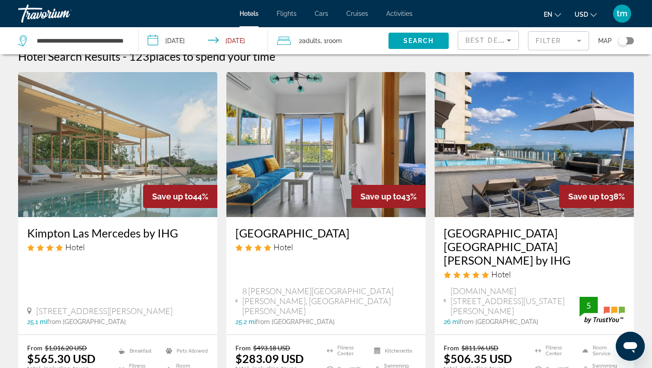
click at [291, 40] on div "2 Adult Adults , 1 Room rooms" at bounding box center [332, 40] width 111 height 13
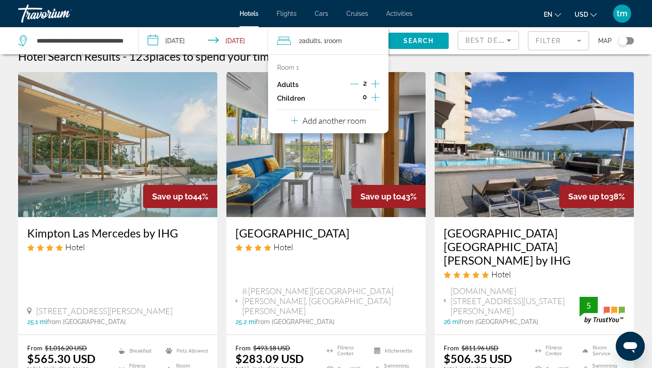
click at [374, 82] on icon "Increment adults" at bounding box center [375, 83] width 8 height 11
click at [426, 43] on span "Search" at bounding box center [418, 40] width 31 height 7
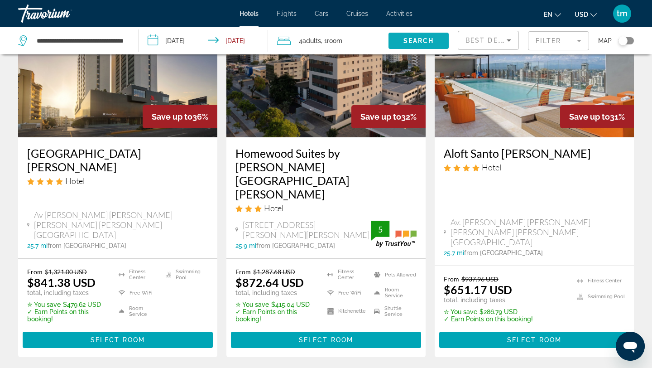
scroll to position [96, 0]
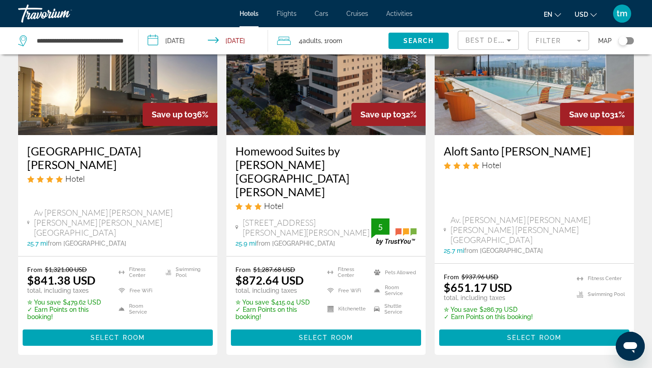
click at [99, 108] on img "Main content" at bounding box center [117, 62] width 199 height 145
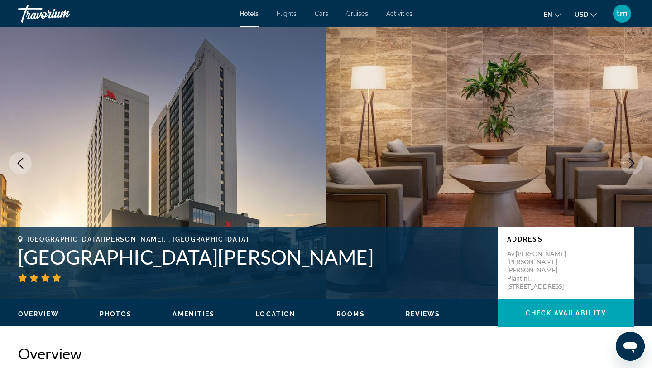
click at [629, 160] on icon "Next image" at bounding box center [631, 163] width 11 height 11
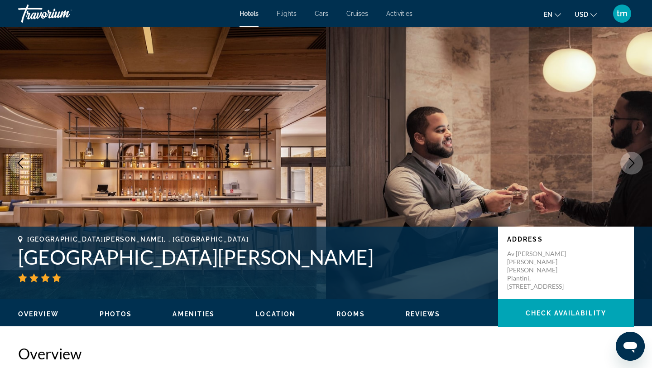
click at [629, 159] on icon "Next image" at bounding box center [631, 163] width 11 height 11
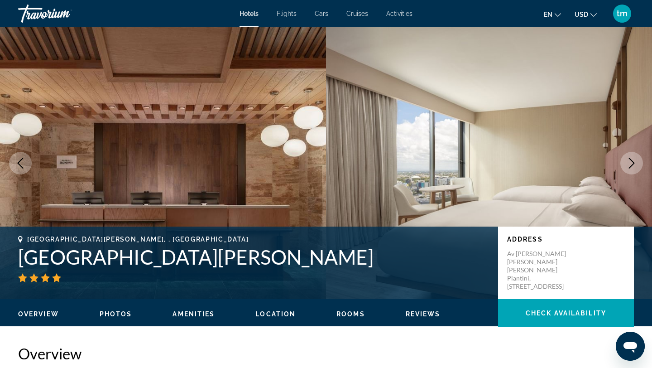
click at [629, 160] on icon "Next image" at bounding box center [631, 163] width 11 height 11
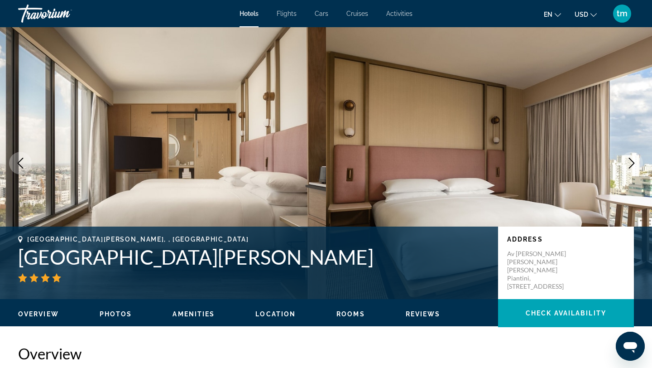
click at [629, 160] on icon "Next image" at bounding box center [631, 163] width 11 height 11
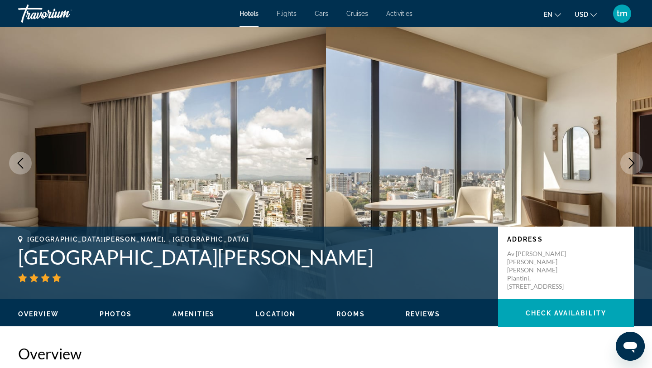
click at [628, 161] on icon "Next image" at bounding box center [631, 163] width 11 height 11
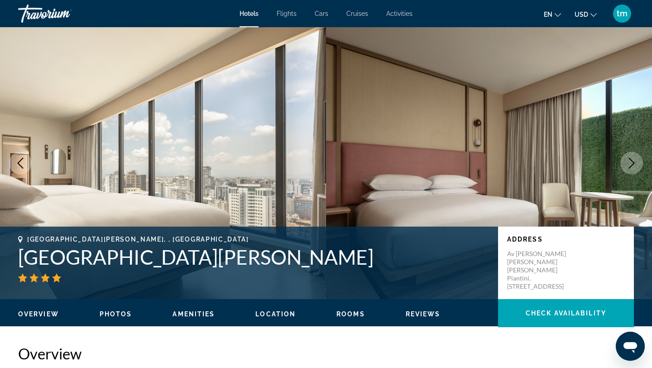
click at [628, 160] on icon "Next image" at bounding box center [631, 163] width 11 height 11
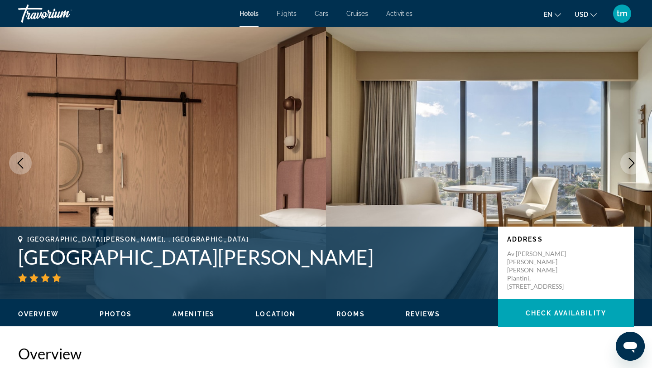
click at [628, 160] on icon "Next image" at bounding box center [631, 163] width 11 height 11
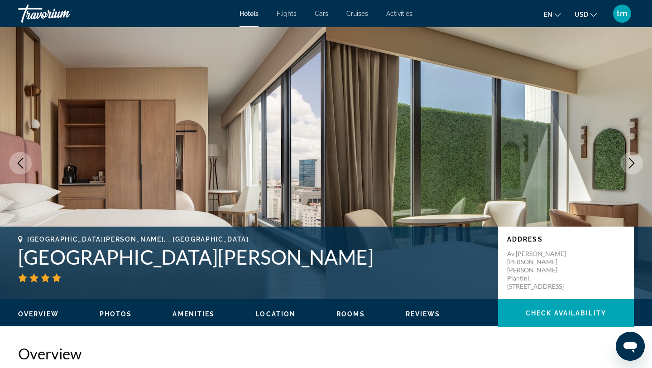
click at [628, 160] on icon "Next image" at bounding box center [631, 163] width 11 height 11
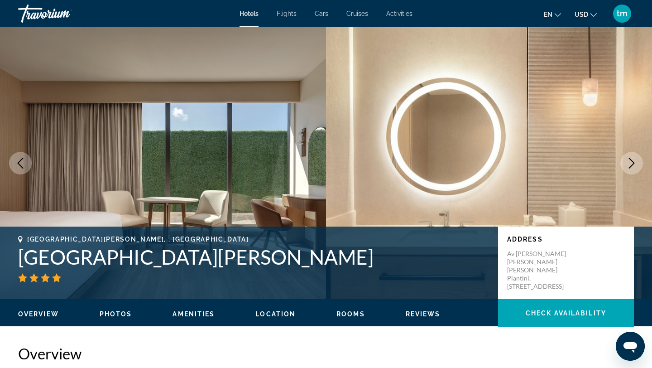
click at [628, 160] on icon "Next image" at bounding box center [631, 163] width 11 height 11
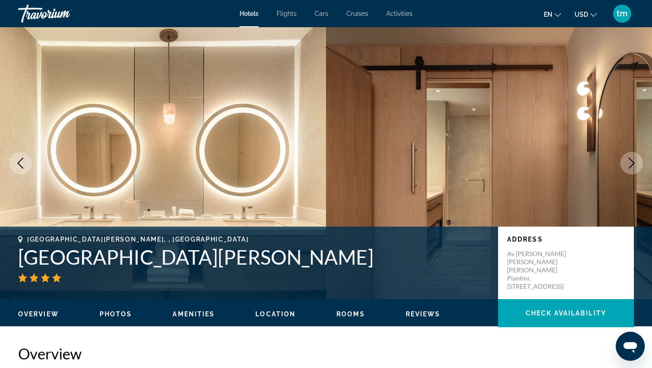
click at [628, 160] on icon "Next image" at bounding box center [631, 163] width 11 height 11
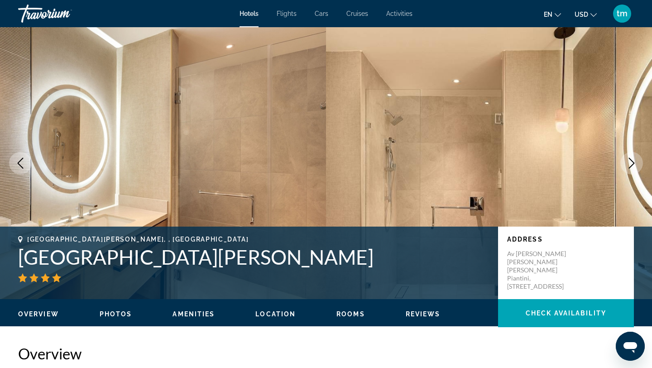
click at [628, 160] on icon "Next image" at bounding box center [631, 163] width 11 height 11
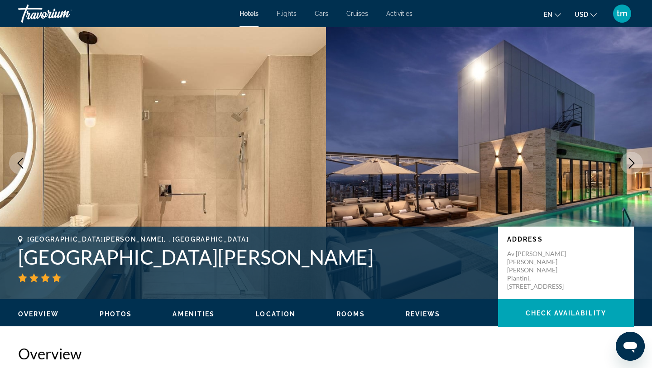
click at [628, 161] on icon "Next image" at bounding box center [631, 163] width 11 height 11
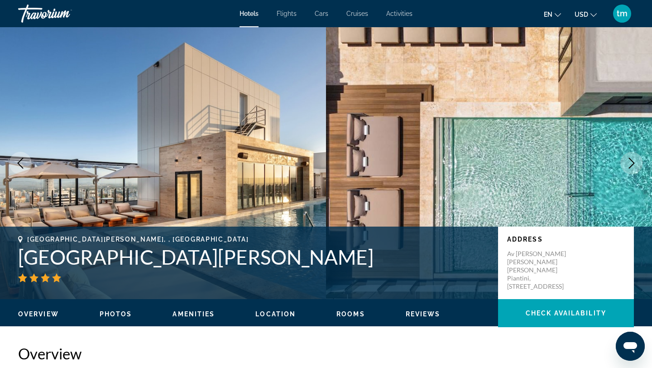
click at [628, 161] on icon "Next image" at bounding box center [631, 163] width 11 height 11
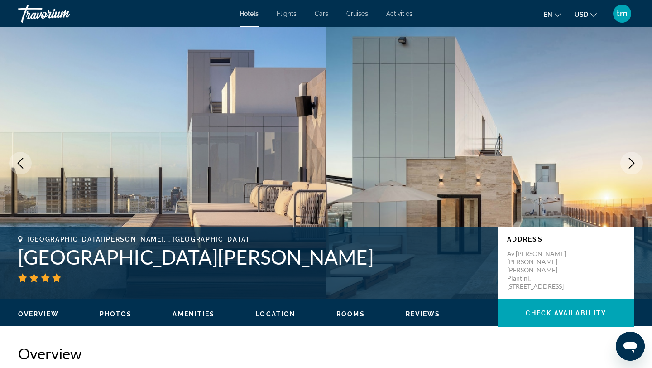
click at [628, 162] on icon "Next image" at bounding box center [631, 163] width 11 height 11
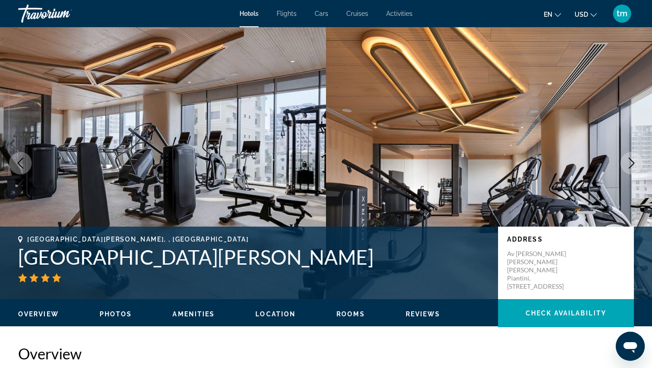
click at [628, 163] on icon "Next image" at bounding box center [631, 163] width 11 height 11
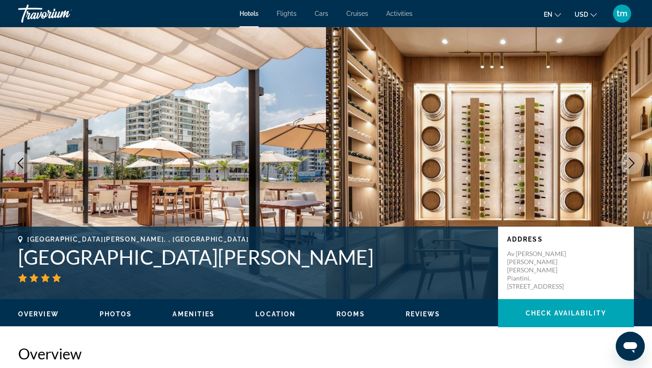
click at [628, 163] on icon "Next image" at bounding box center [631, 163] width 11 height 11
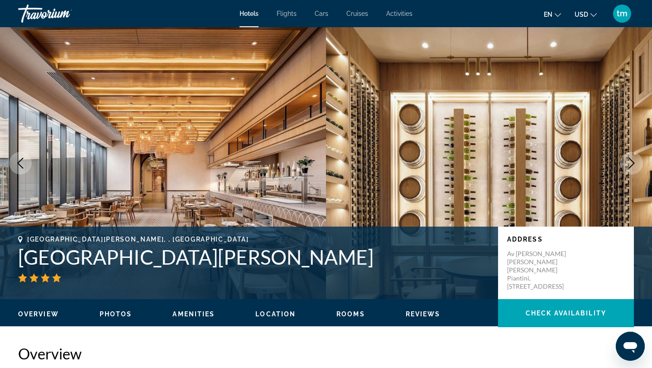
click at [628, 164] on icon "Next image" at bounding box center [631, 163] width 11 height 11
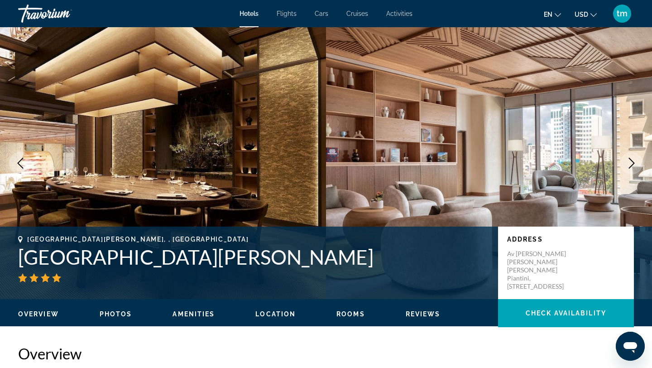
click at [628, 164] on icon "Next image" at bounding box center [631, 163] width 11 height 11
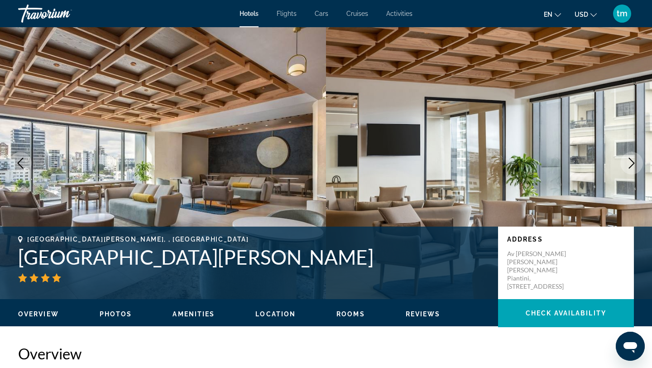
click at [628, 164] on icon "Next image" at bounding box center [631, 163] width 11 height 11
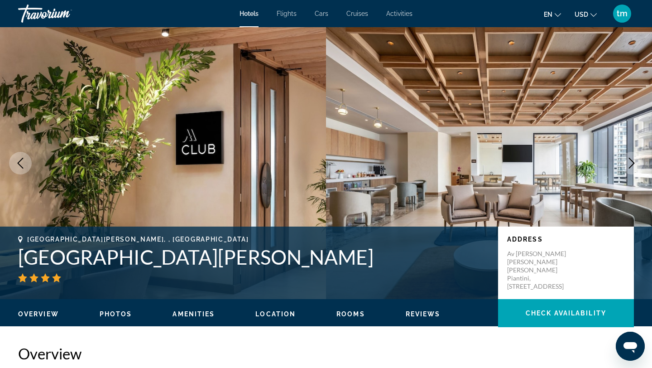
click at [628, 164] on icon "Next image" at bounding box center [631, 163] width 11 height 11
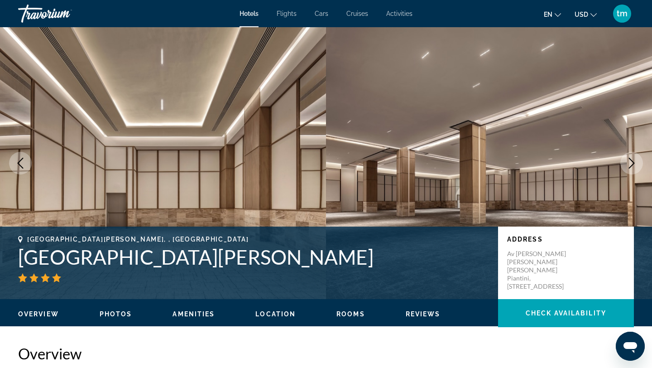
click at [628, 164] on icon "Next image" at bounding box center [631, 163] width 11 height 11
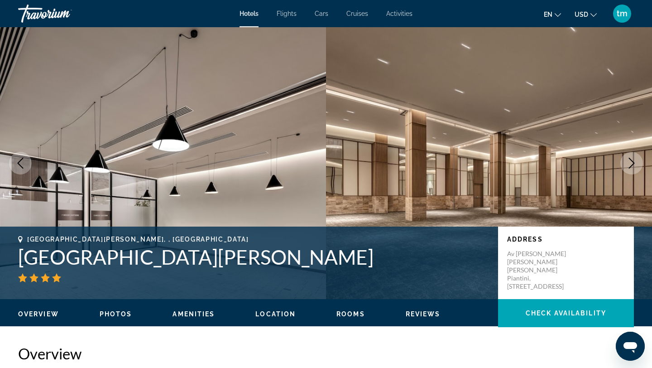
click at [628, 164] on icon "Next image" at bounding box center [631, 163] width 11 height 11
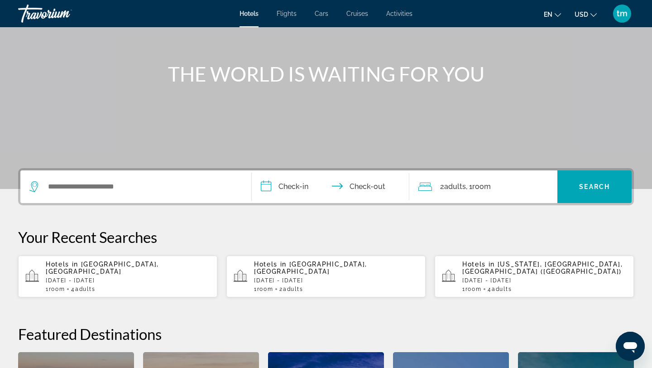
scroll to position [84, 0]
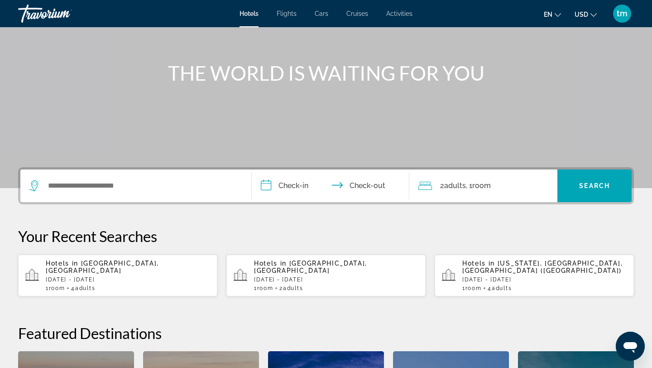
click at [251, 14] on span "Hotels" at bounding box center [249, 13] width 19 height 7
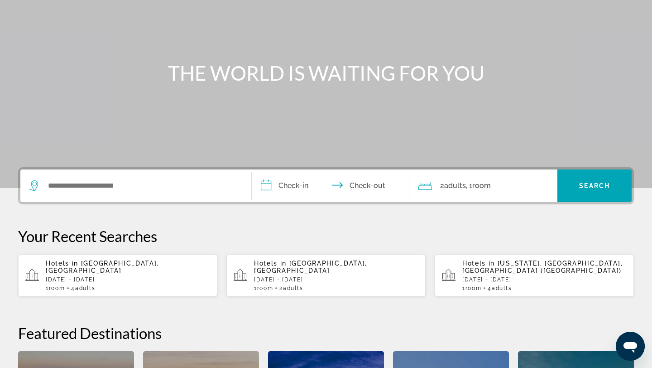
scroll to position [0, 0]
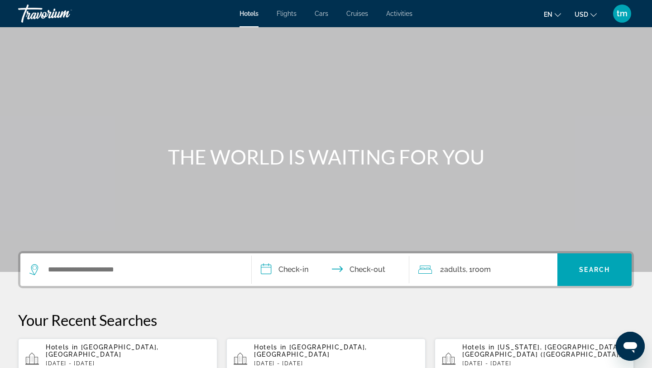
click at [285, 15] on span "Flights" at bounding box center [287, 13] width 20 height 7
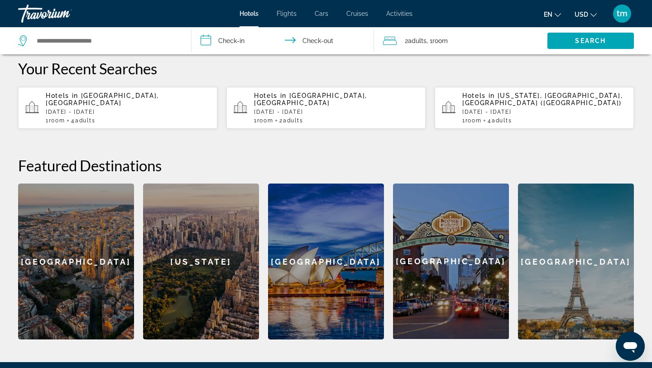
scroll to position [253, 0]
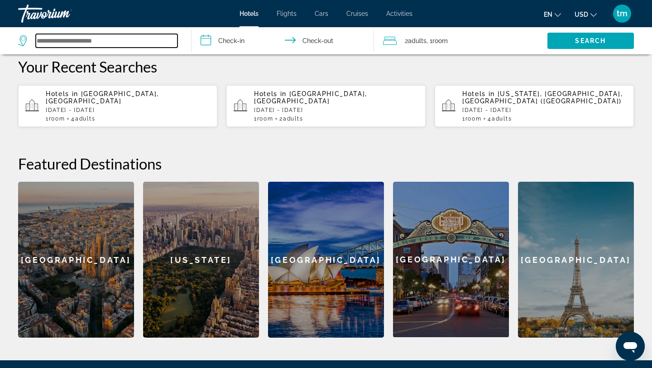
click at [89, 38] on input "Search widget" at bounding box center [107, 41] width 142 height 14
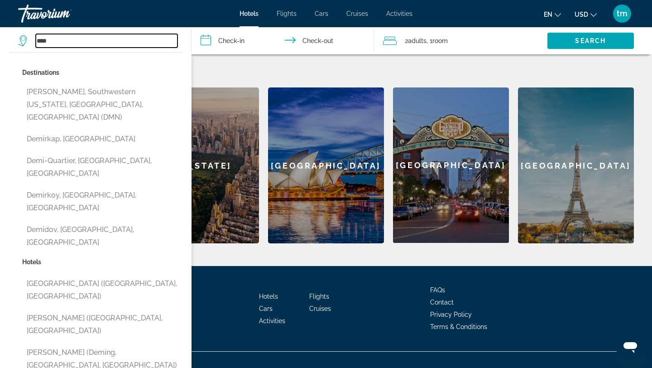
scroll to position [348, 0]
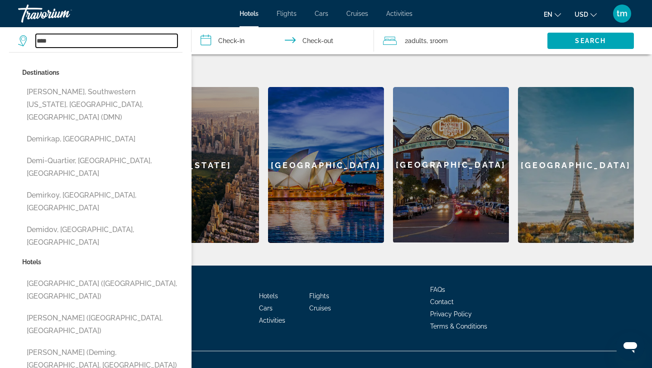
type input "****"
